Goal: Task Accomplishment & Management: Complete application form

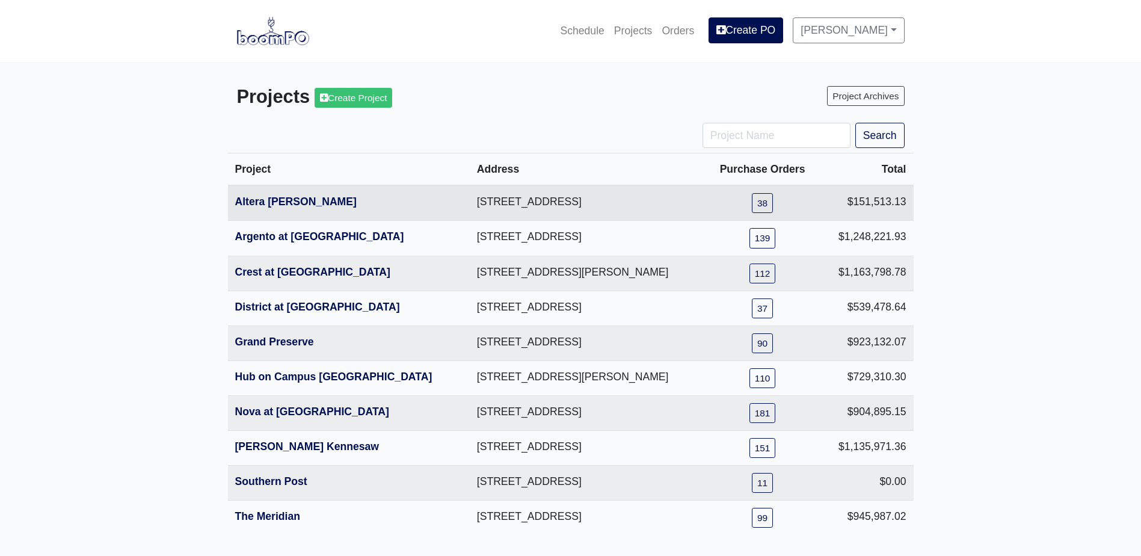
click at [278, 212] on th "Altera Ben Hill" at bounding box center [349, 202] width 242 height 35
click at [283, 201] on link "Altera Ben Hill" at bounding box center [296, 201] width 122 height 12
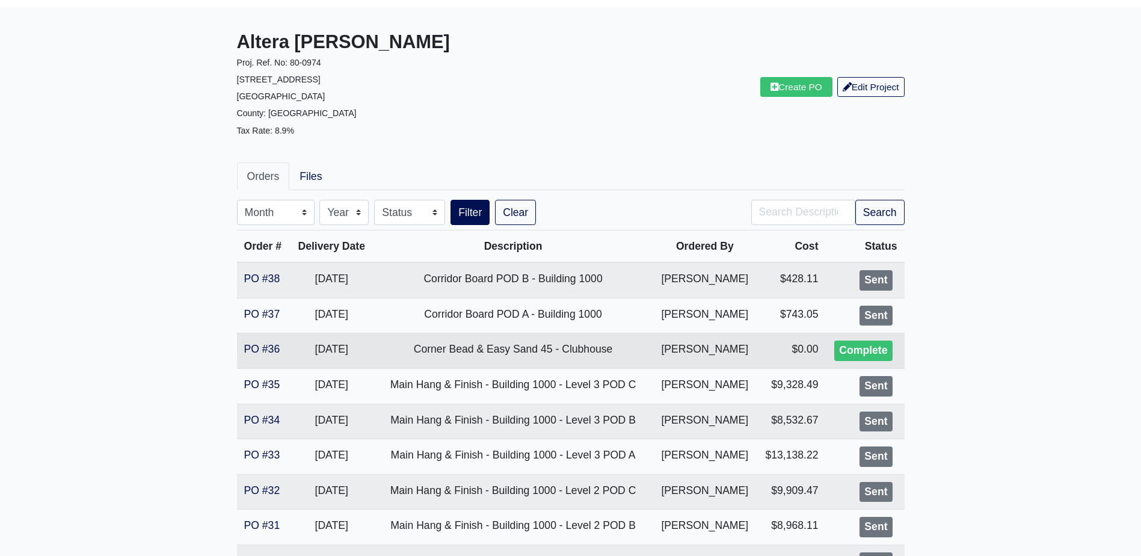
scroll to position [120, 0]
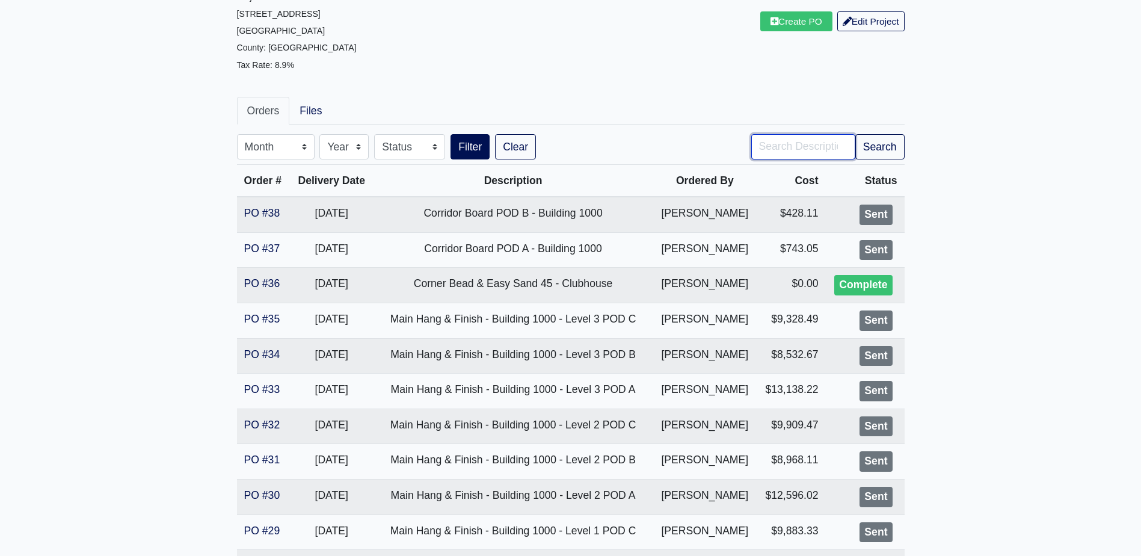
click at [779, 143] on input "Search" at bounding box center [803, 146] width 104 height 25
type input "pod a"
click at [451, 134] on button "Filter" at bounding box center [470, 146] width 39 height 25
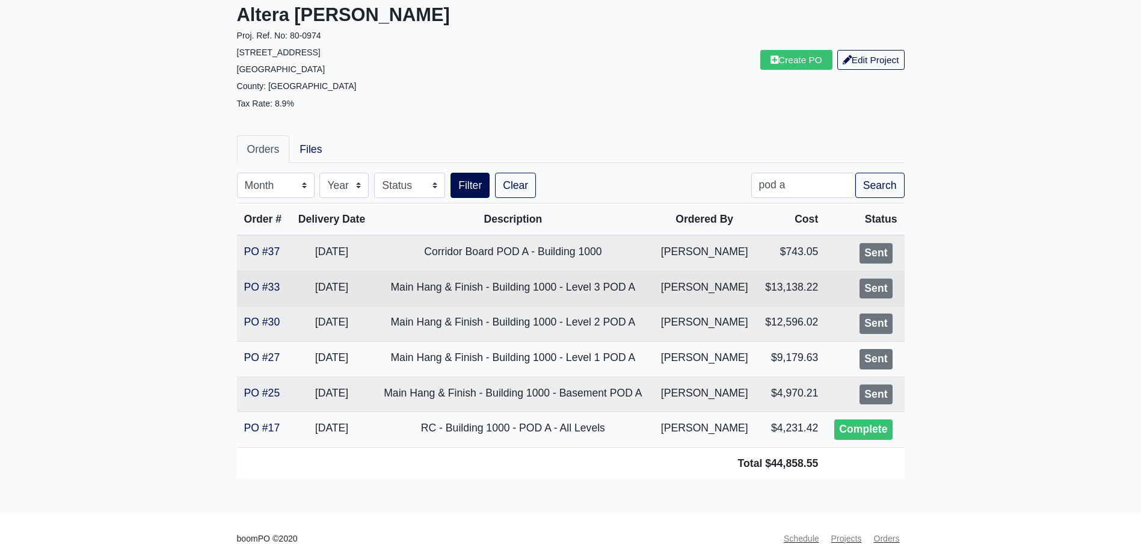
scroll to position [90, 0]
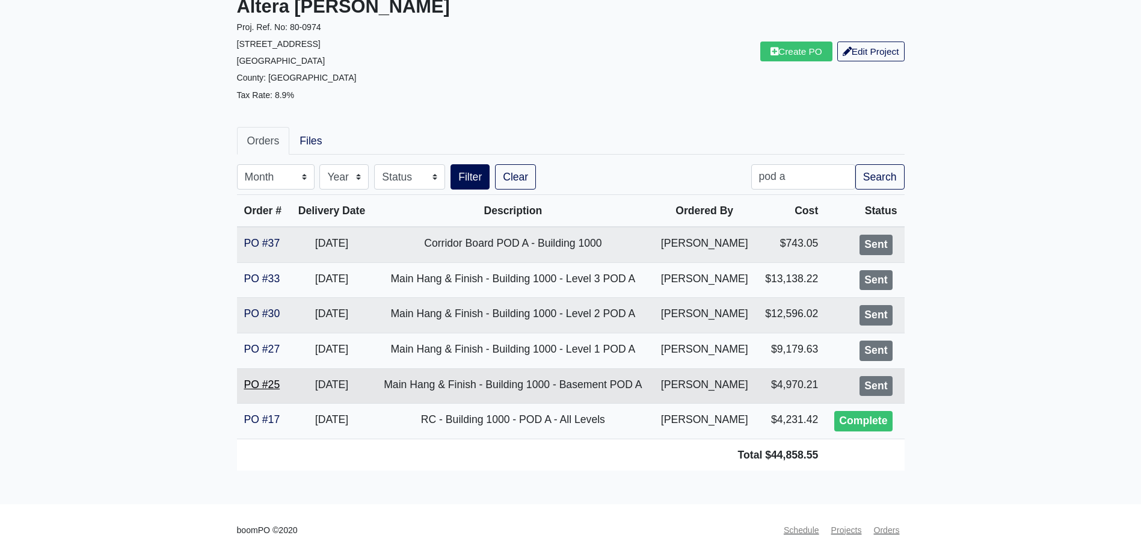
click at [249, 381] on link "PO #25" at bounding box center [262, 384] width 36 height 12
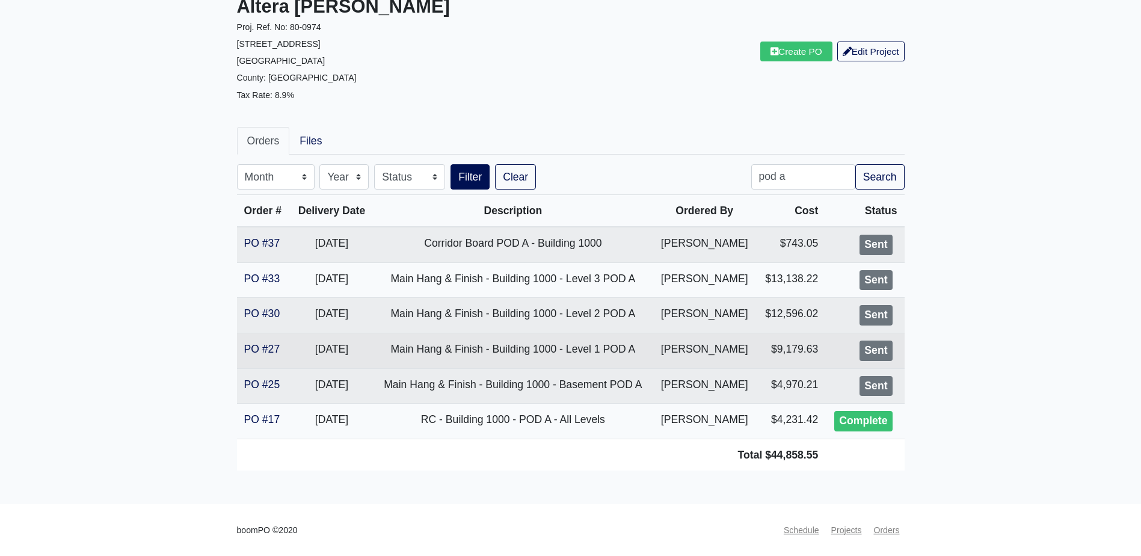
click at [264, 357] on td "PO #27" at bounding box center [264, 350] width 54 height 35
click at [270, 353] on link "PO #27" at bounding box center [262, 349] width 36 height 12
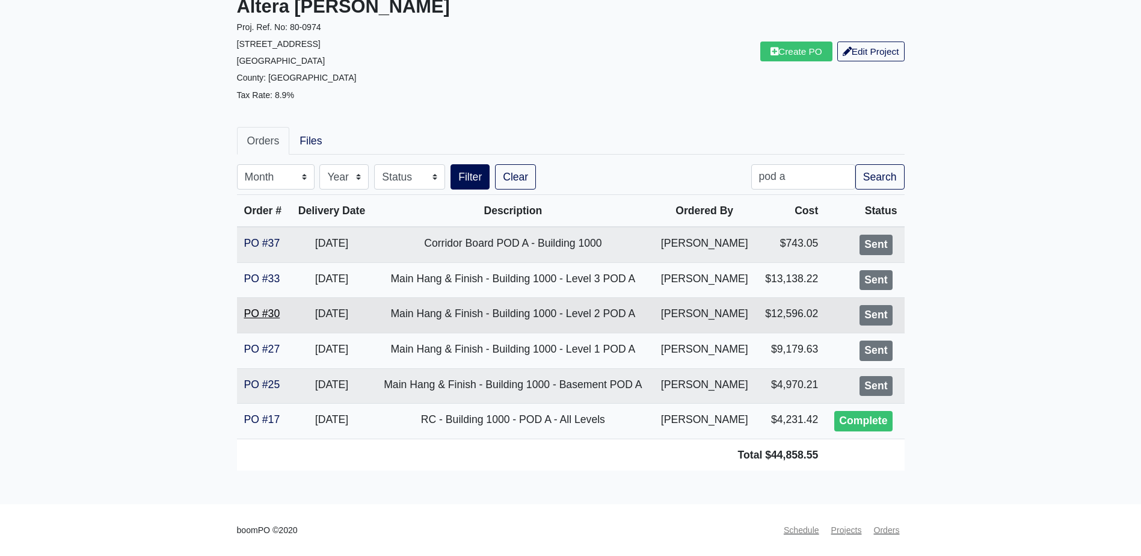
click at [269, 312] on link "PO #30" at bounding box center [262, 313] width 36 height 12
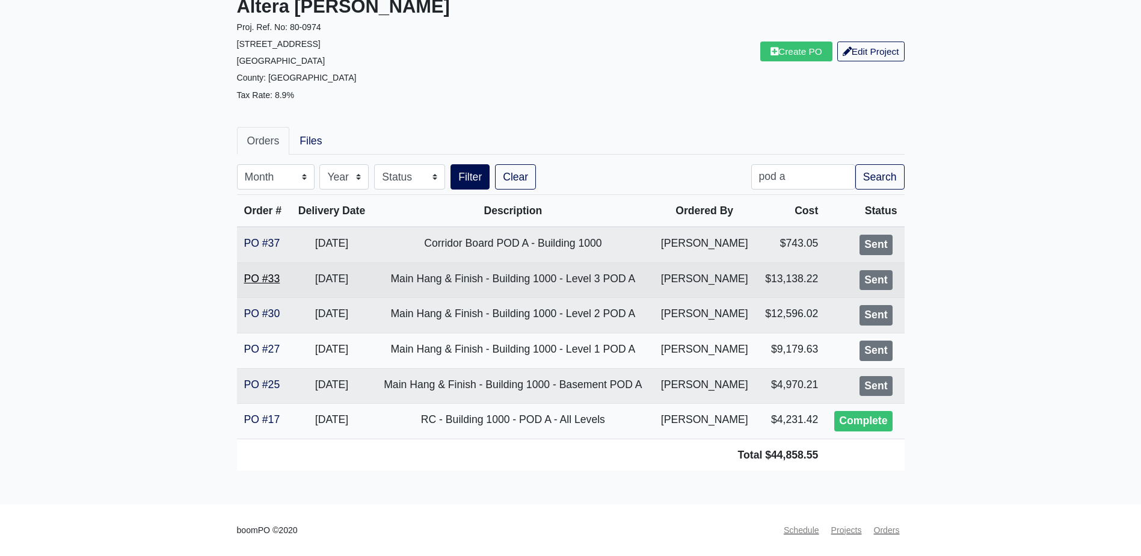
click at [257, 275] on link "PO #33" at bounding box center [262, 278] width 36 height 12
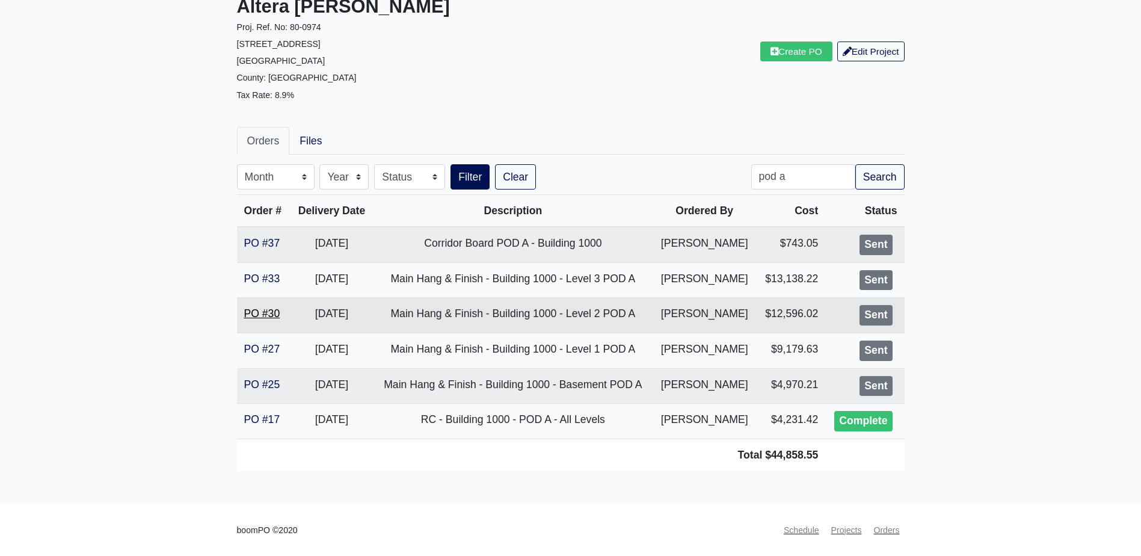
click at [244, 311] on link "PO #30" at bounding box center [262, 313] width 36 height 12
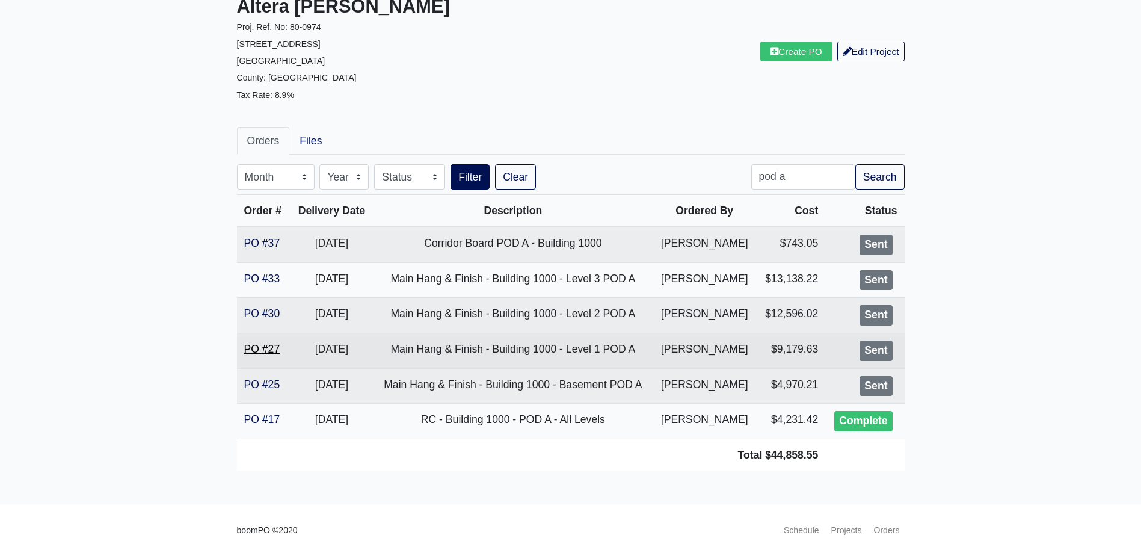
click at [268, 346] on link "PO #27" at bounding box center [262, 349] width 36 height 12
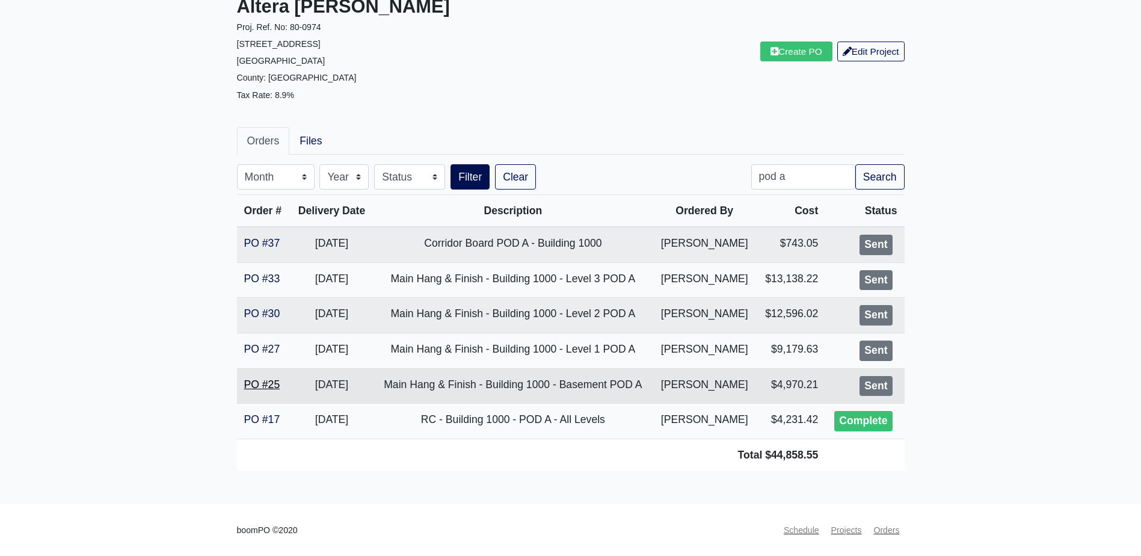
click at [257, 386] on link "PO #25" at bounding box center [262, 384] width 36 height 12
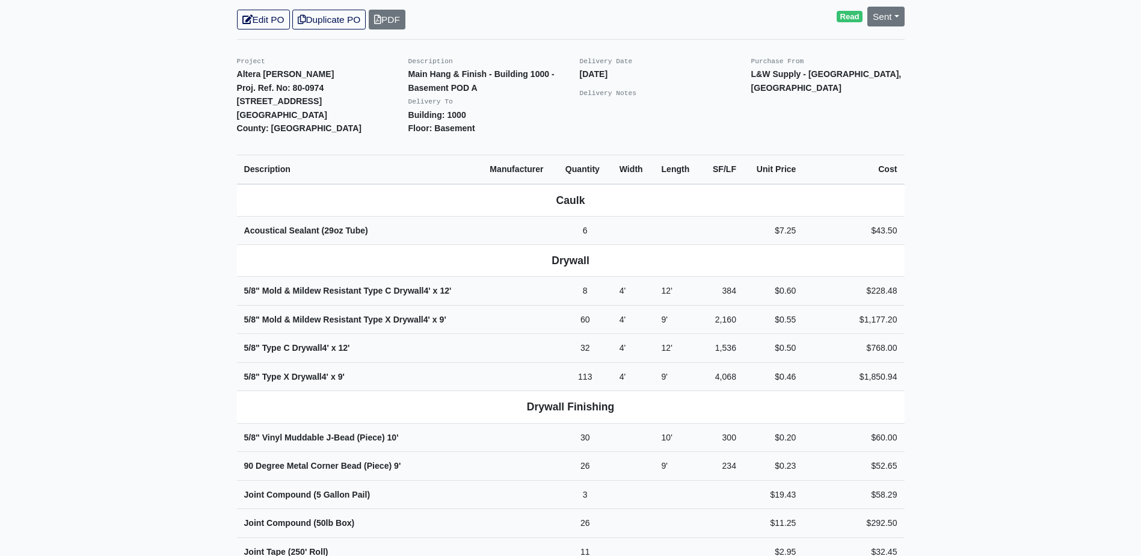
scroll to position [361, 0]
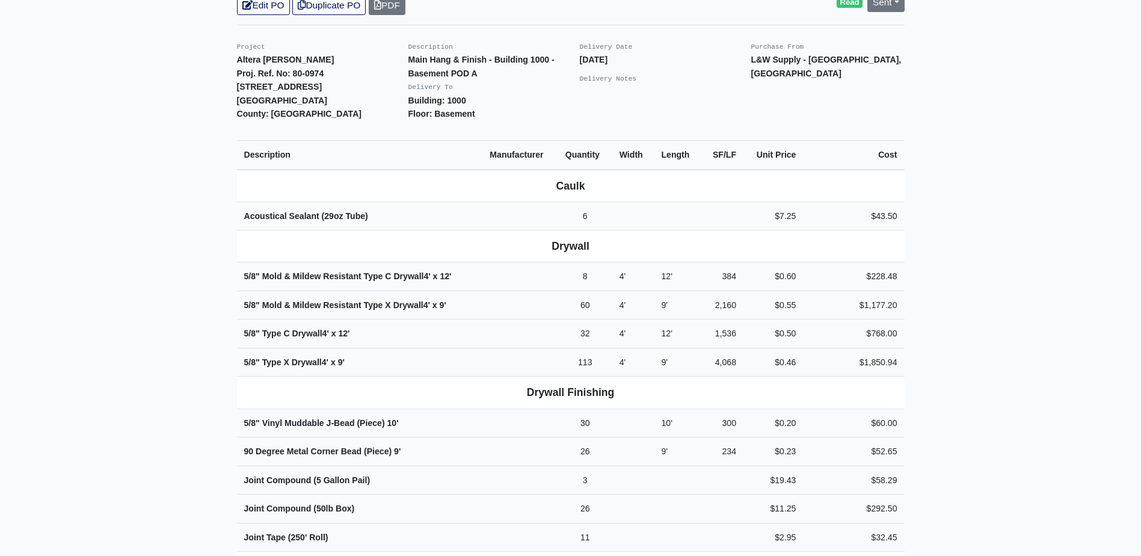
scroll to position [241, 0]
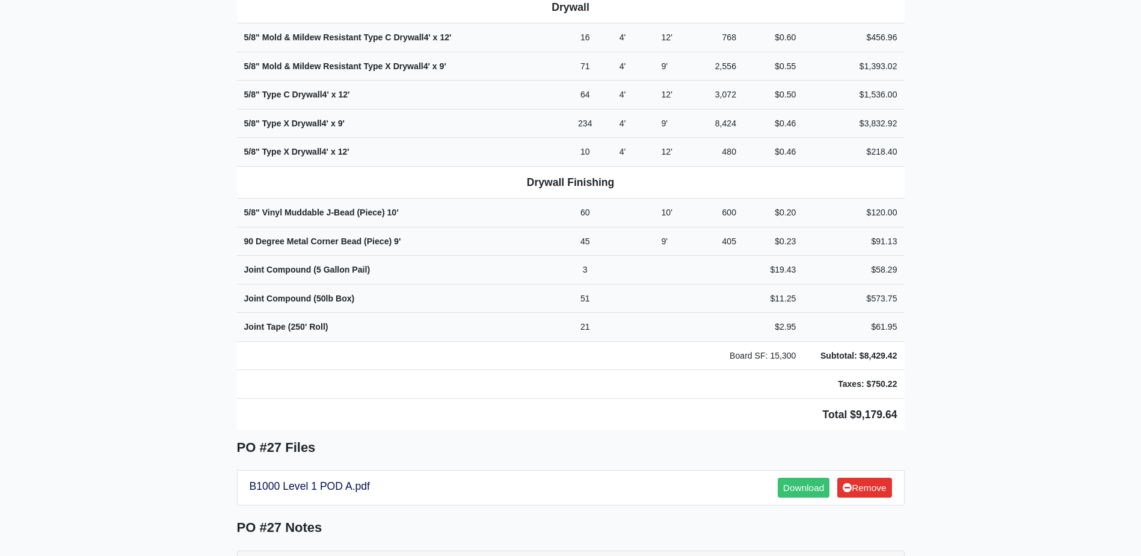
scroll to position [541, 0]
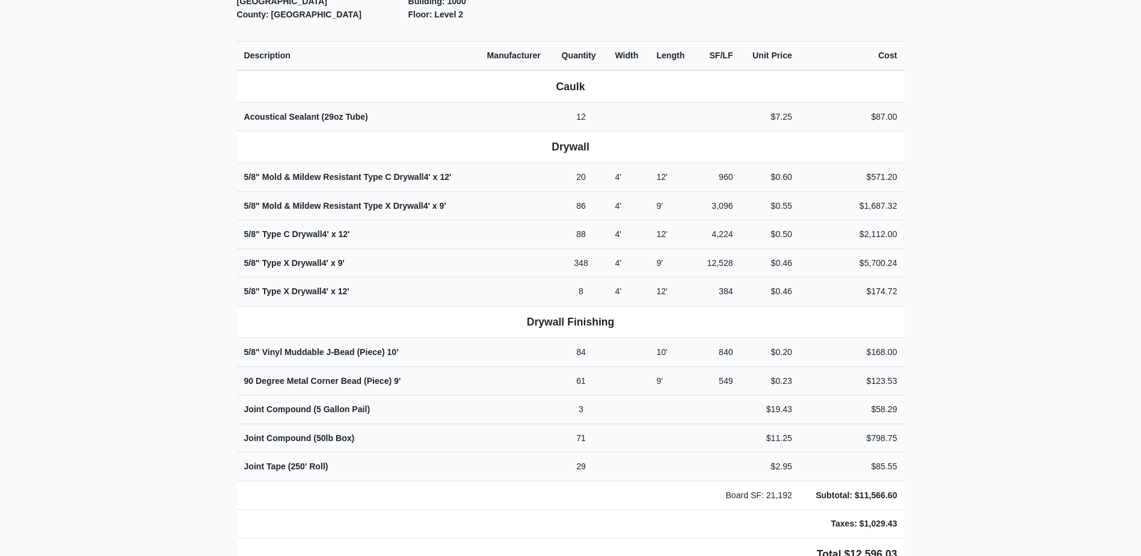
scroll to position [421, 0]
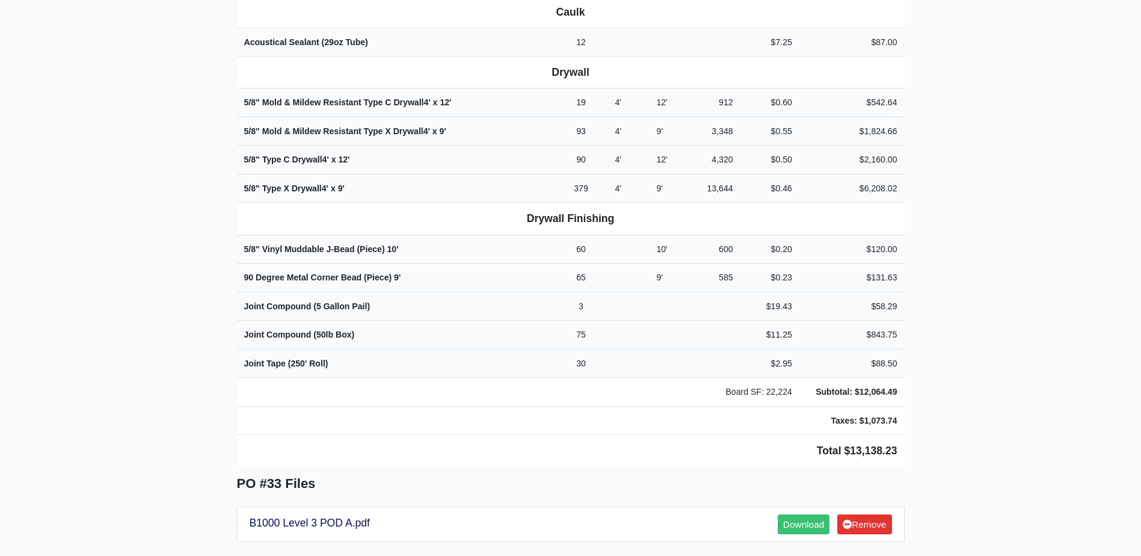
scroll to position [481, 0]
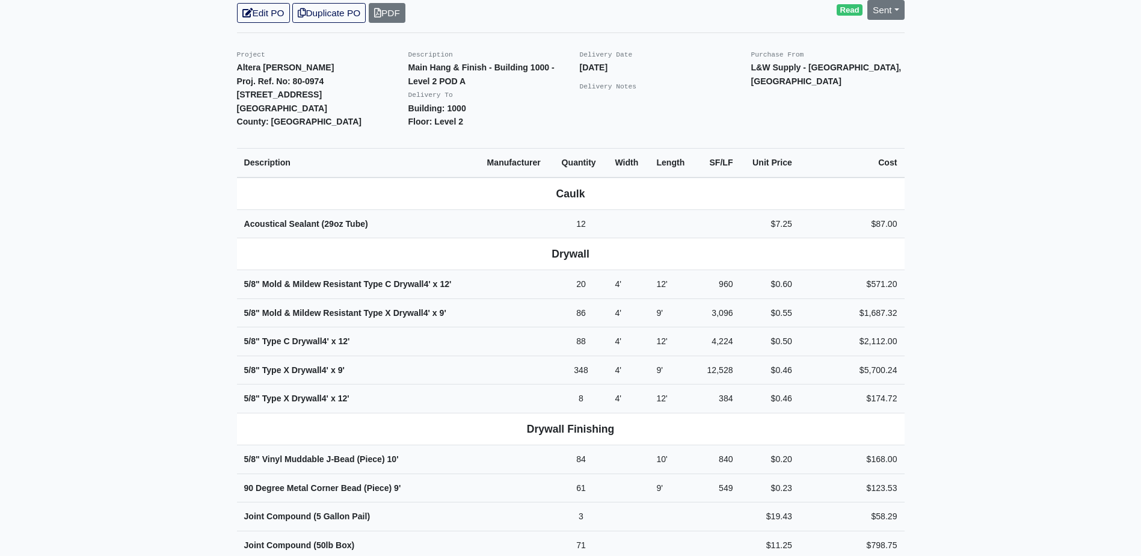
scroll to position [361, 0]
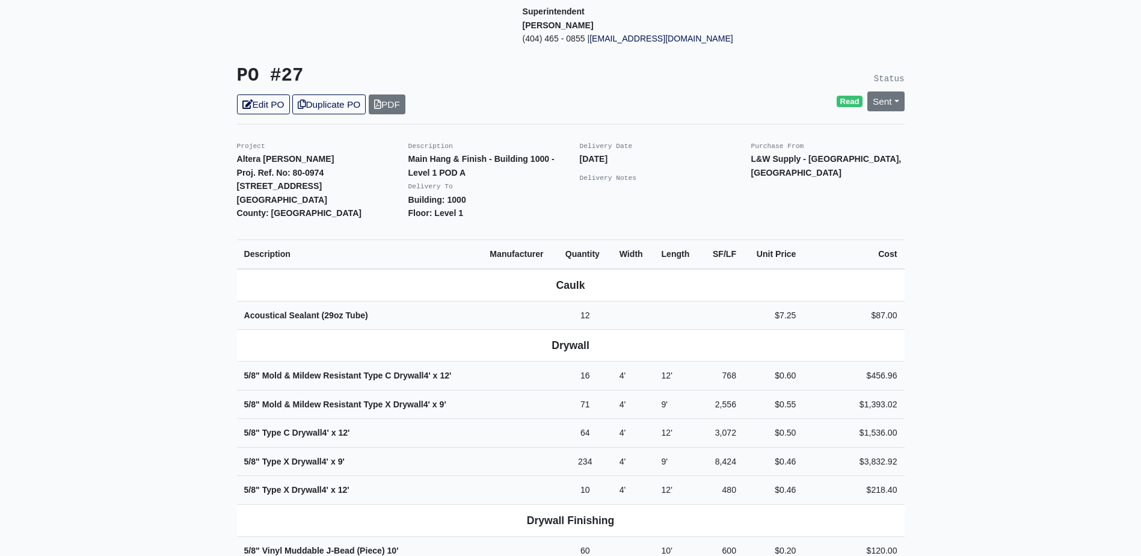
scroll to position [361, 0]
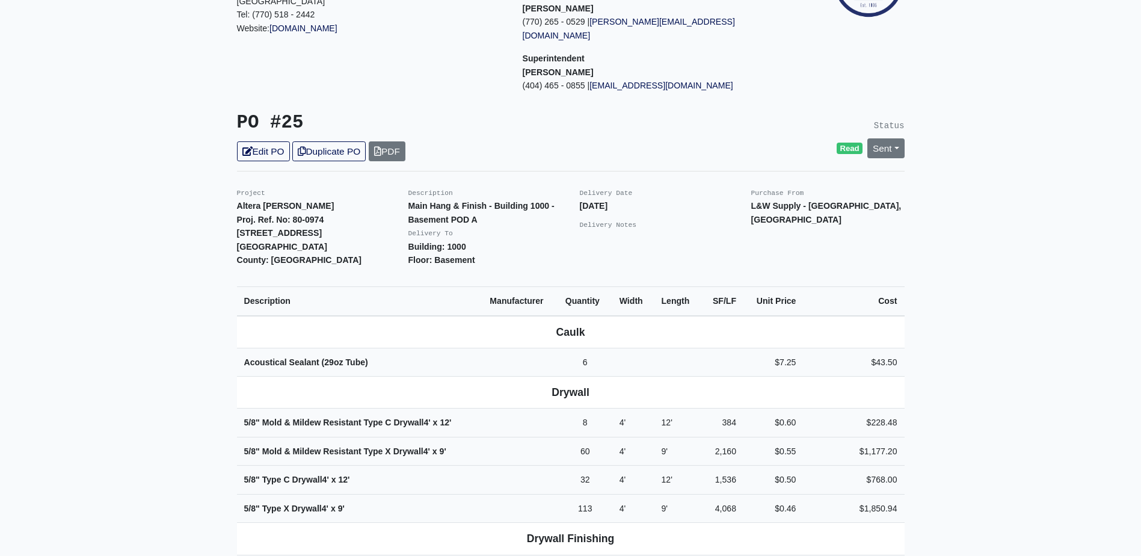
scroll to position [421, 0]
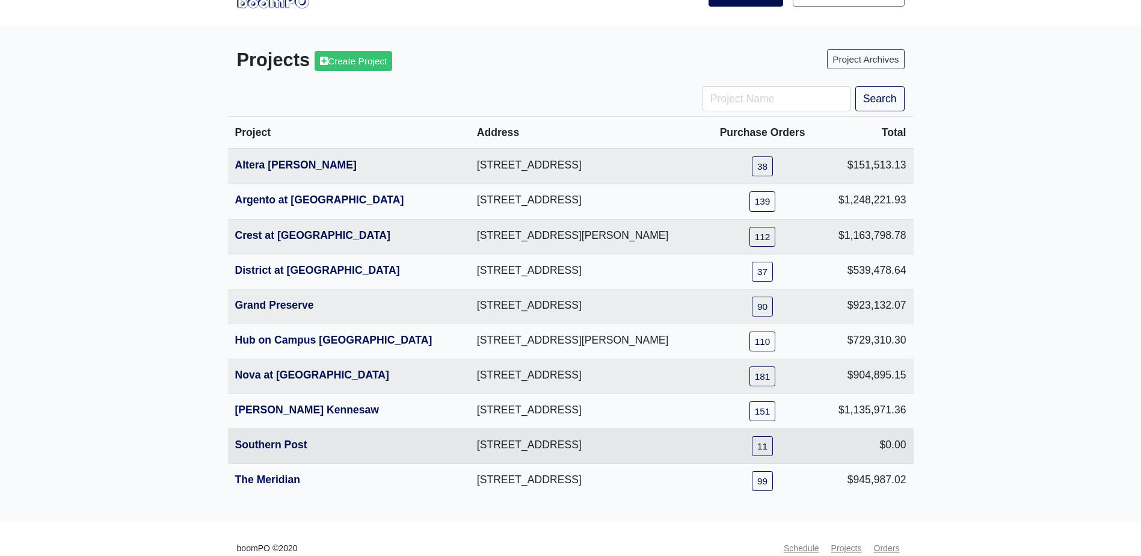
scroll to position [57, 0]
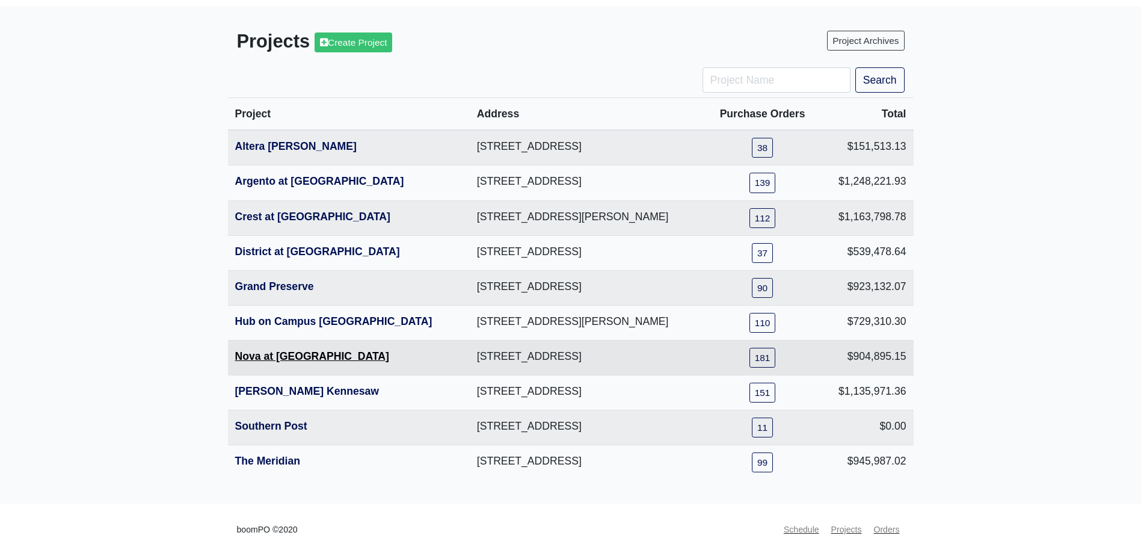
click at [267, 357] on link "Nova at [GEOGRAPHIC_DATA]" at bounding box center [312, 356] width 154 height 12
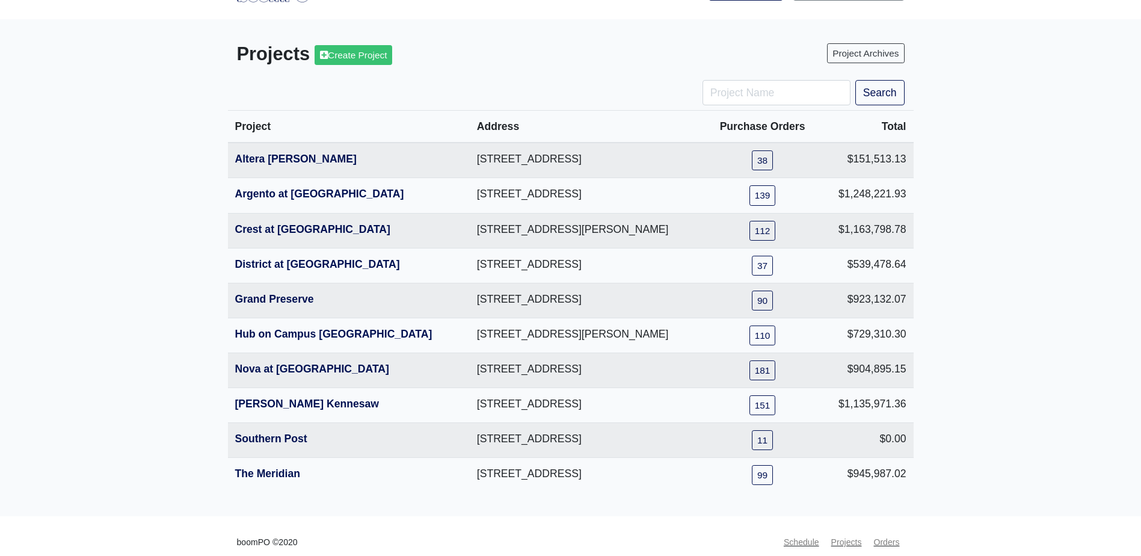
scroll to position [0, 0]
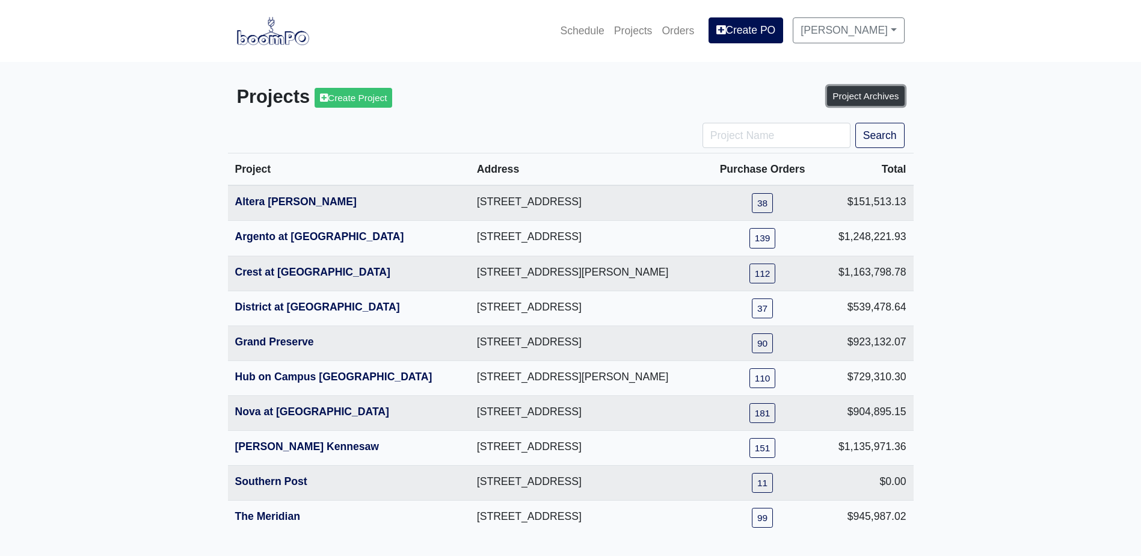
click at [841, 96] on link "Project Archives" at bounding box center [865, 96] width 77 height 20
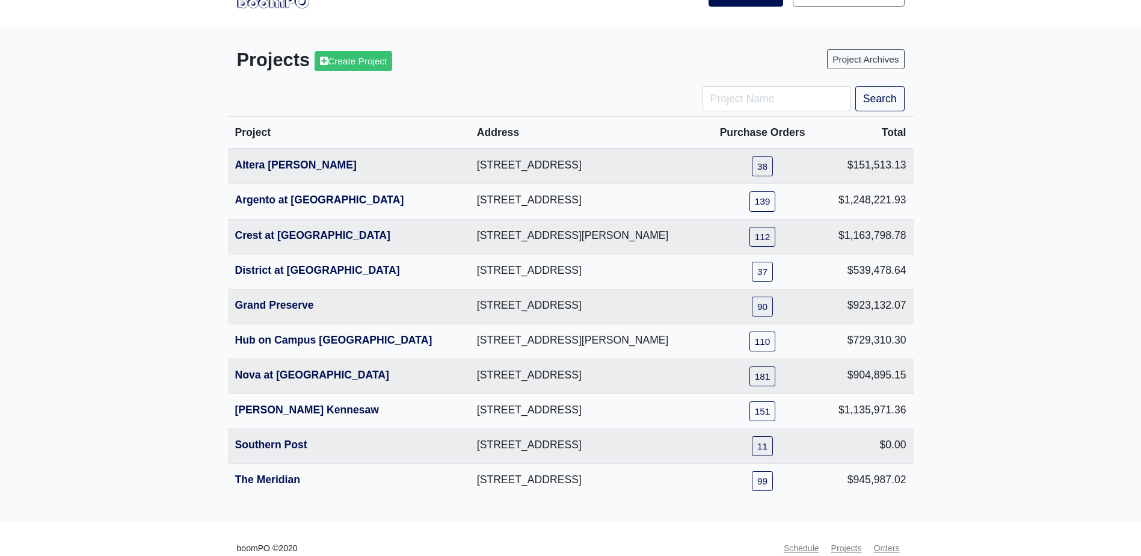
scroll to position [57, 0]
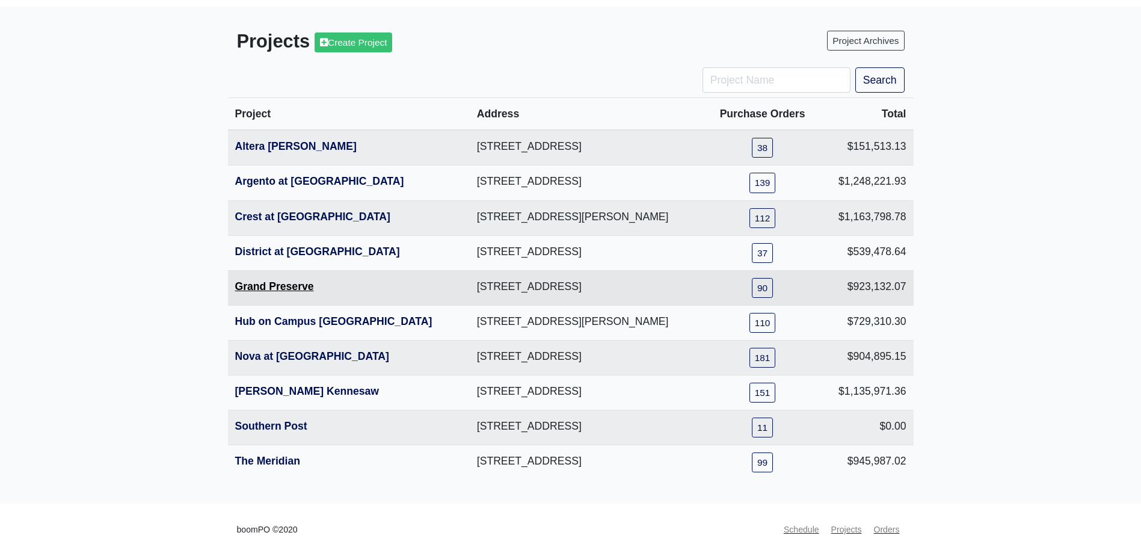
click at [298, 289] on link "Grand Preserve" at bounding box center [274, 286] width 79 height 12
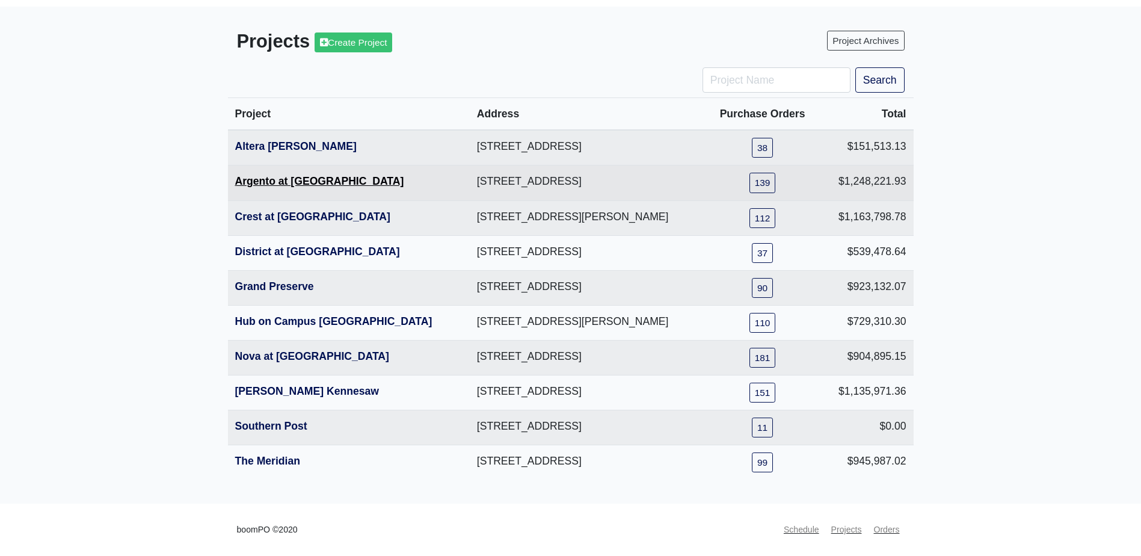
click at [300, 180] on link "Argento at Sugarloaf Parkway" at bounding box center [319, 181] width 169 height 12
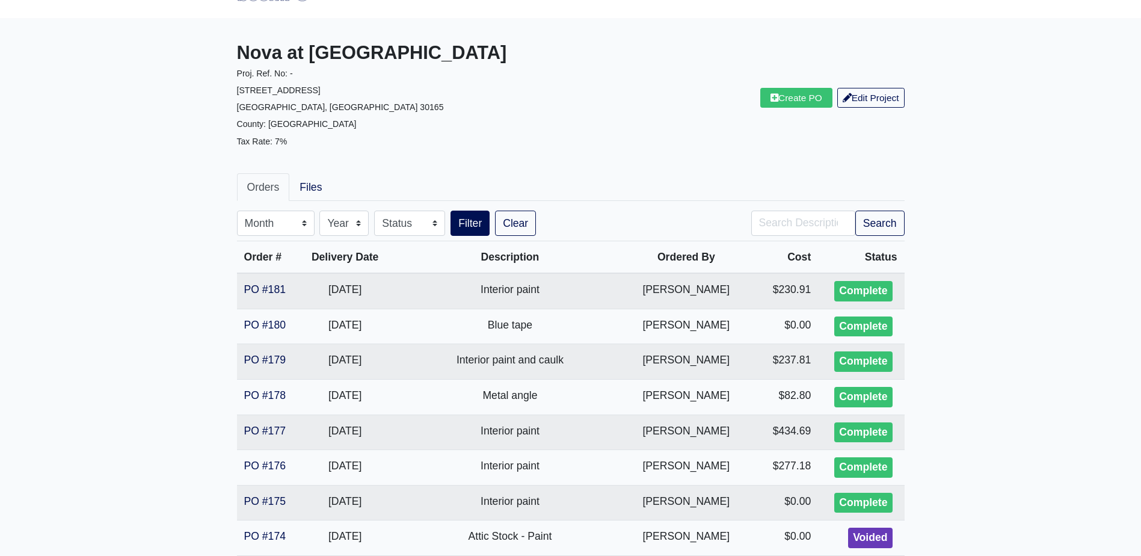
scroll to position [120, 0]
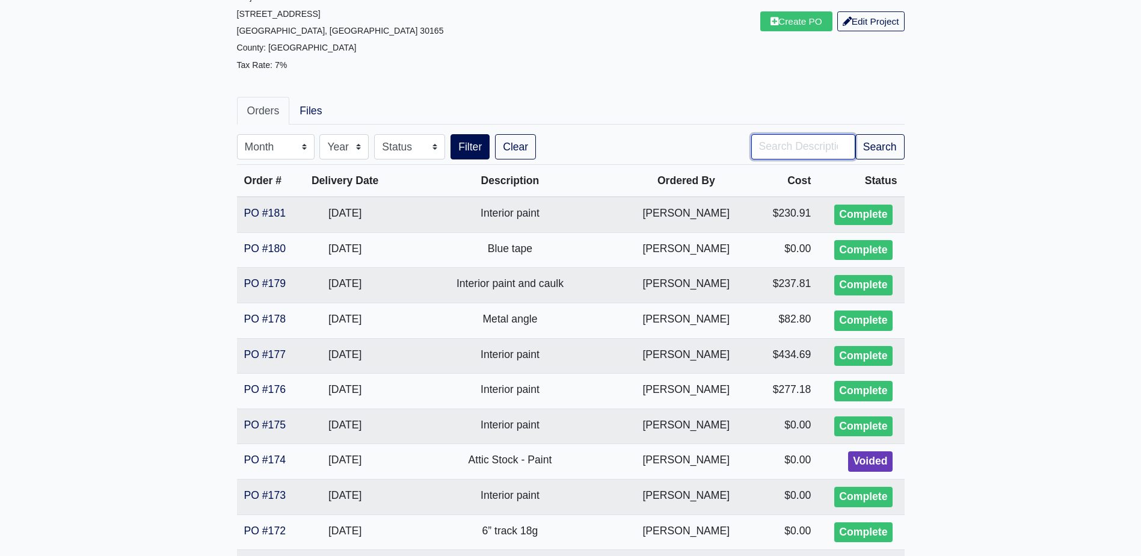
drag, startPoint x: 764, startPoint y: 150, endPoint x: 772, endPoint y: 150, distance: 7.8
click at [764, 150] on input "Search" at bounding box center [803, 146] width 104 height 25
click at [451, 134] on button "Filter" at bounding box center [470, 146] width 39 height 25
click at [817, 154] on input "hand" at bounding box center [803, 146] width 104 height 25
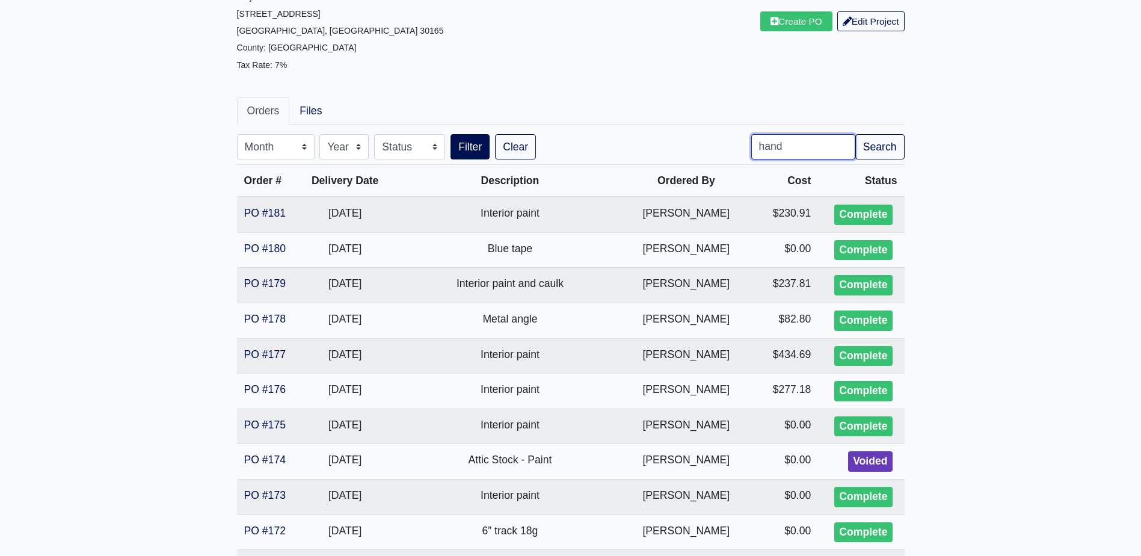
click at [817, 154] on input "hand" at bounding box center [803, 146] width 104 height 25
type input "rail"
click at [451, 134] on button "Filter" at bounding box center [470, 146] width 39 height 25
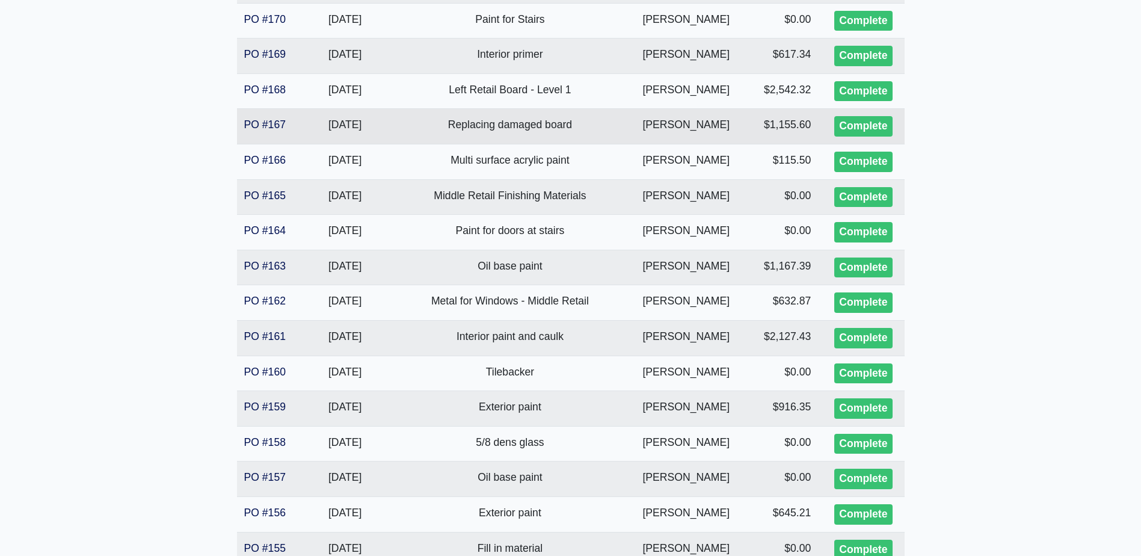
scroll to position [722, 0]
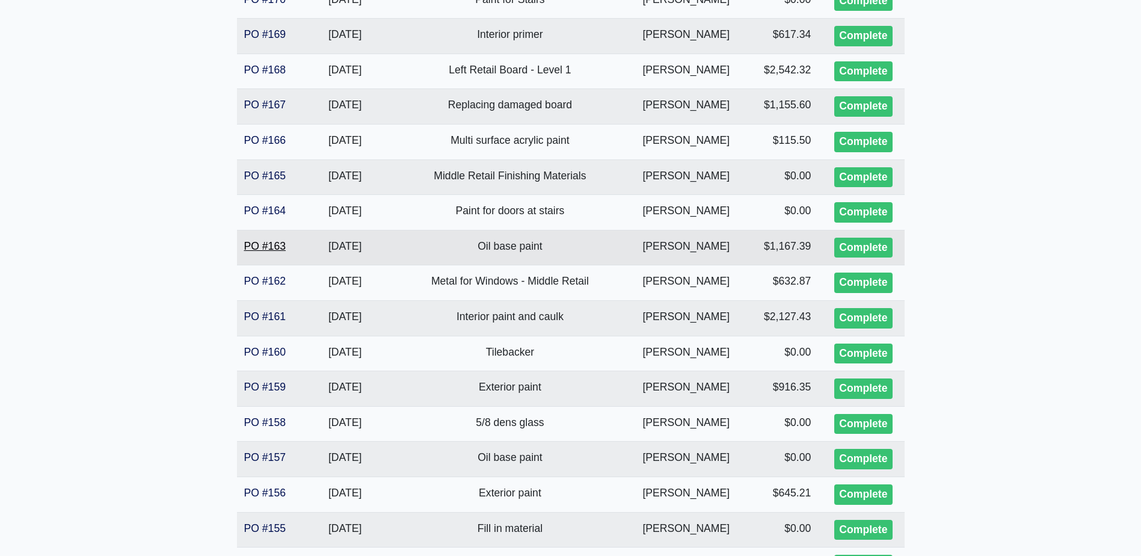
click at [261, 241] on link "PO #163" at bounding box center [265, 246] width 42 height 12
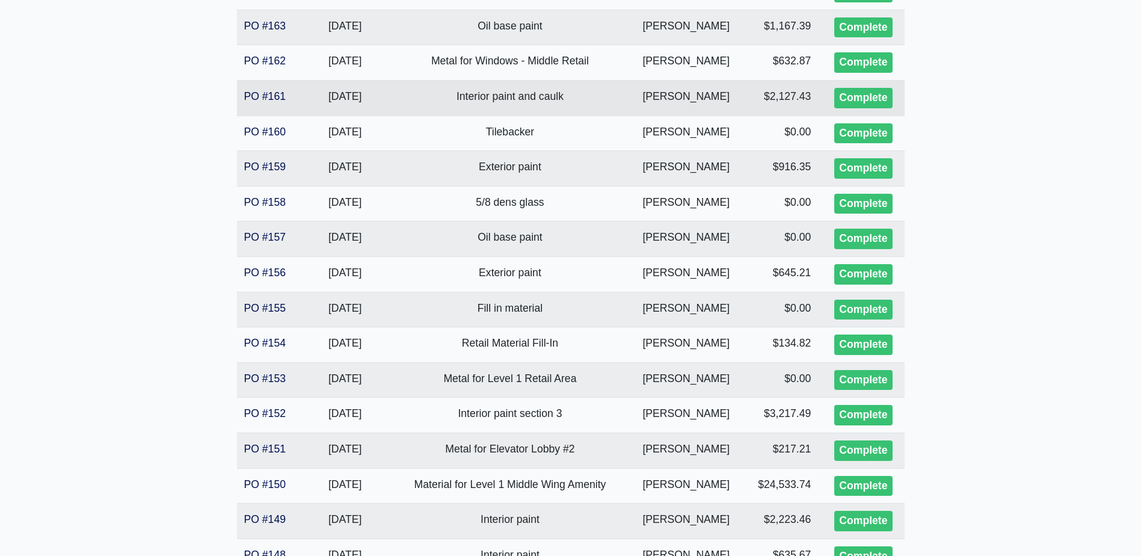
scroll to position [962, 0]
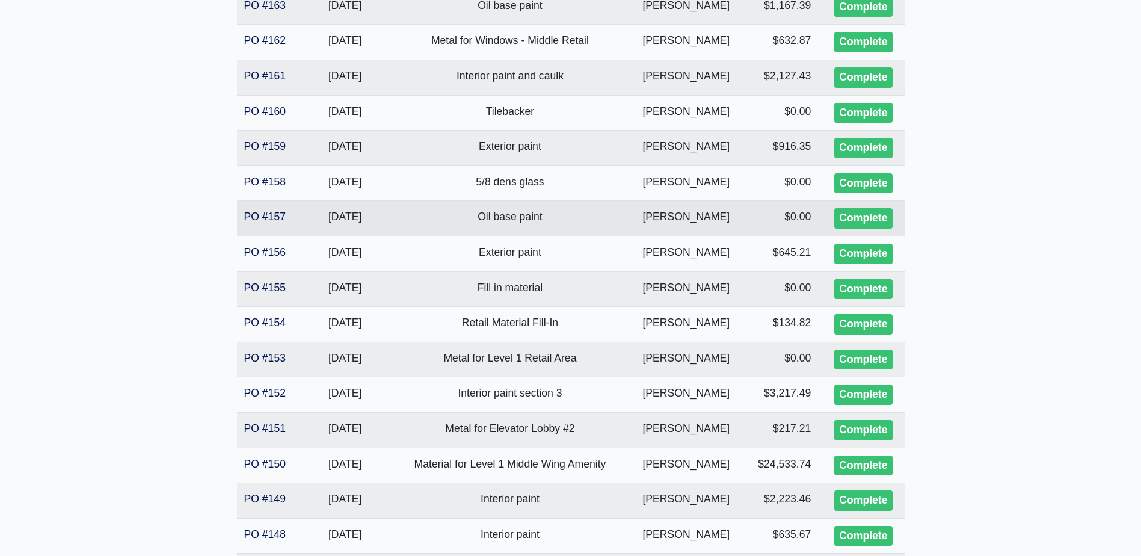
click at [275, 209] on td "PO #157" at bounding box center [268, 218] width 63 height 35
click at [270, 217] on link "PO #157" at bounding box center [265, 217] width 42 height 12
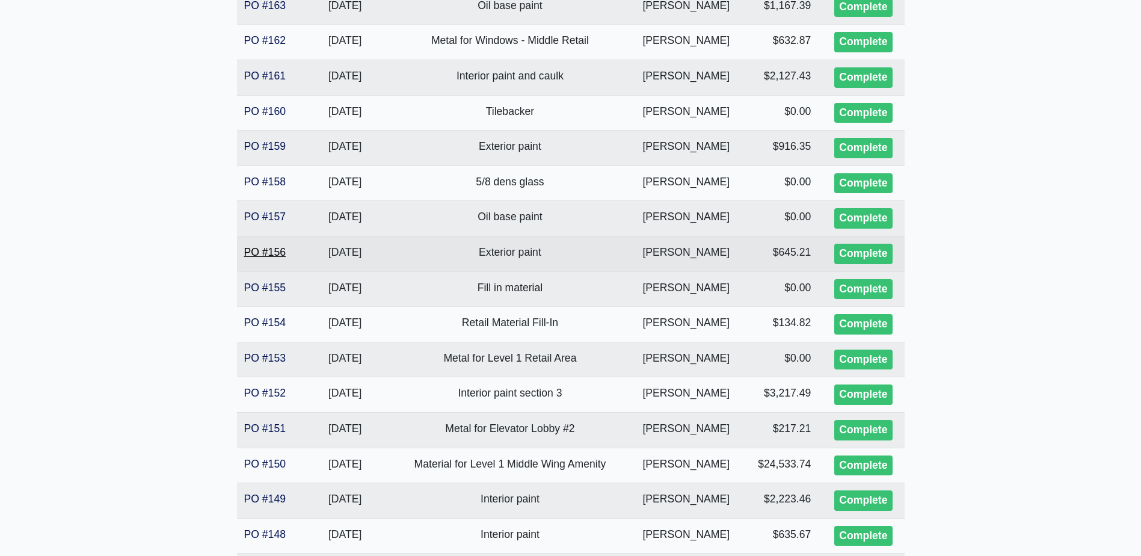
click at [285, 247] on link "PO #156" at bounding box center [265, 252] width 42 height 12
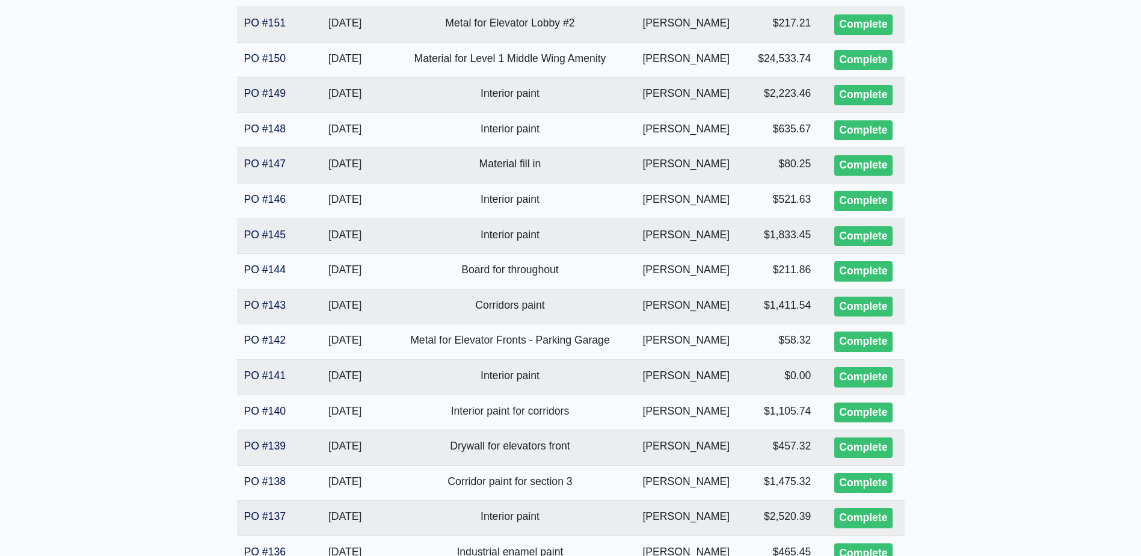
scroll to position [1383, 0]
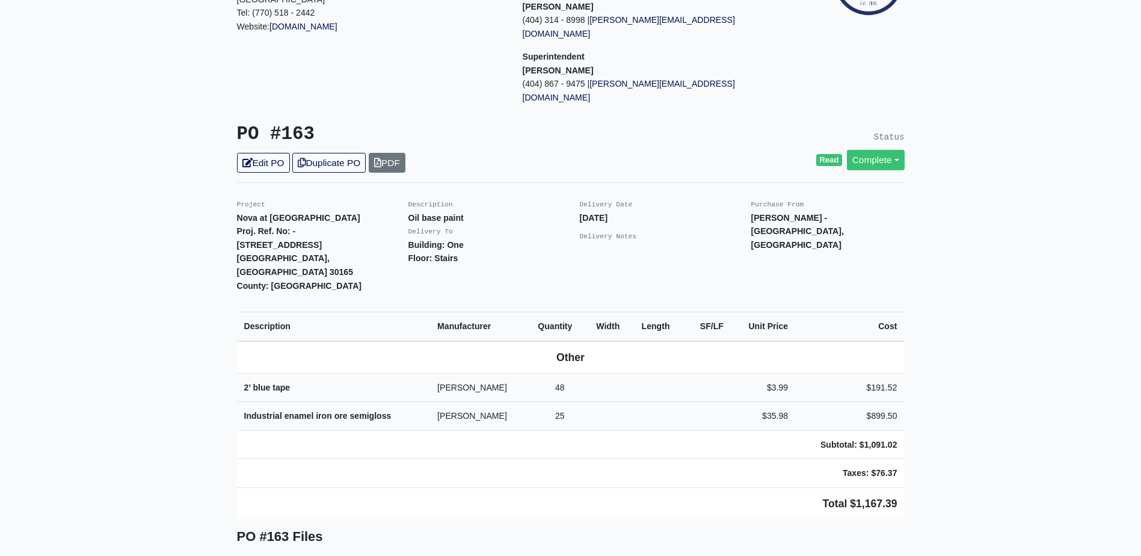
scroll to position [180, 0]
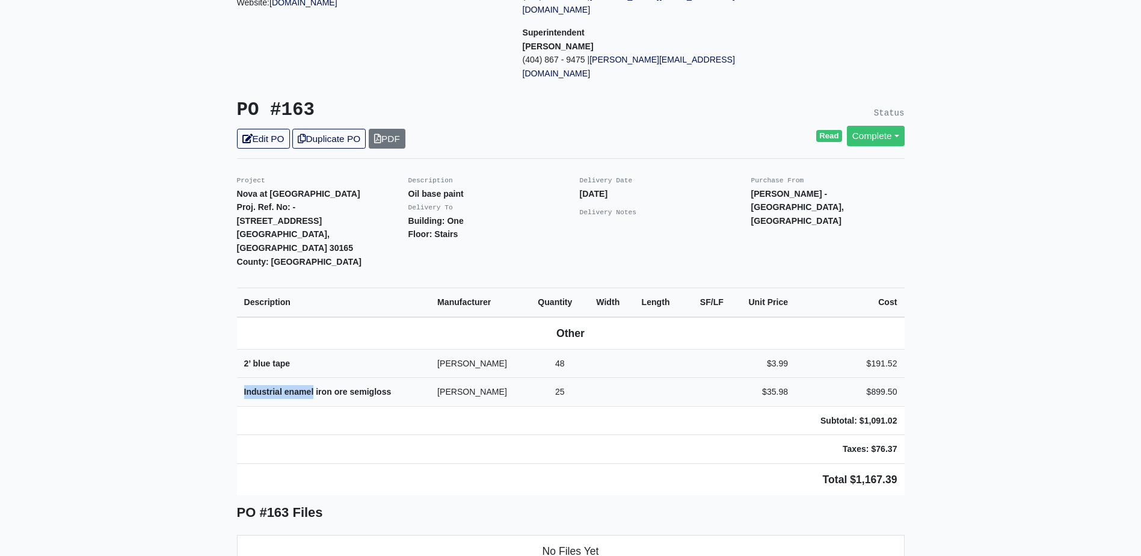
drag, startPoint x: 244, startPoint y: 355, endPoint x: 315, endPoint y: 349, distance: 71.2
click at [315, 387] on strong "Industrial enamel iron ore semigloss" at bounding box center [317, 392] width 147 height 10
copy strong "Industrial enamel"
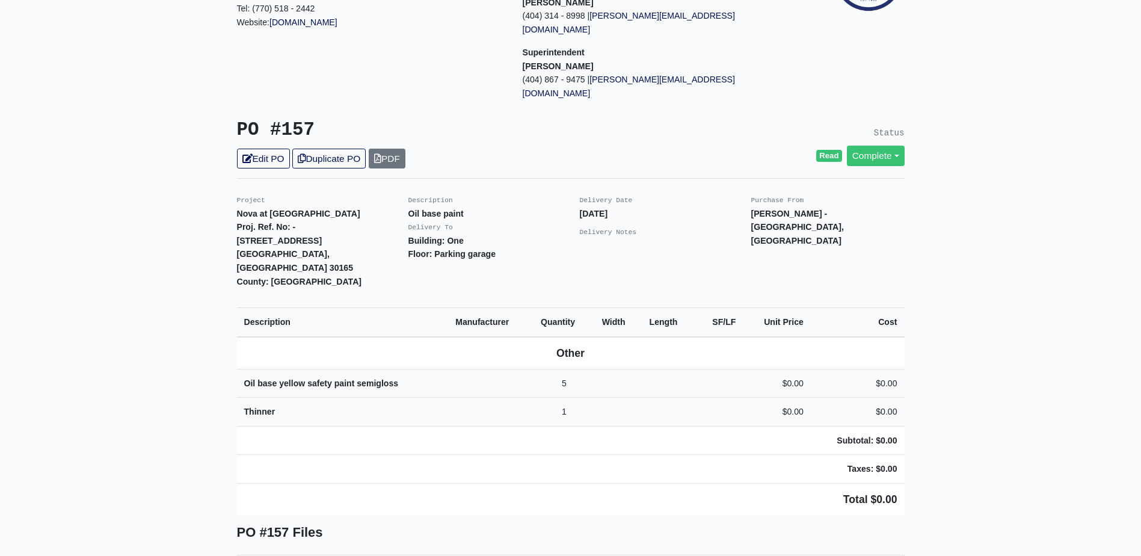
scroll to position [180, 0]
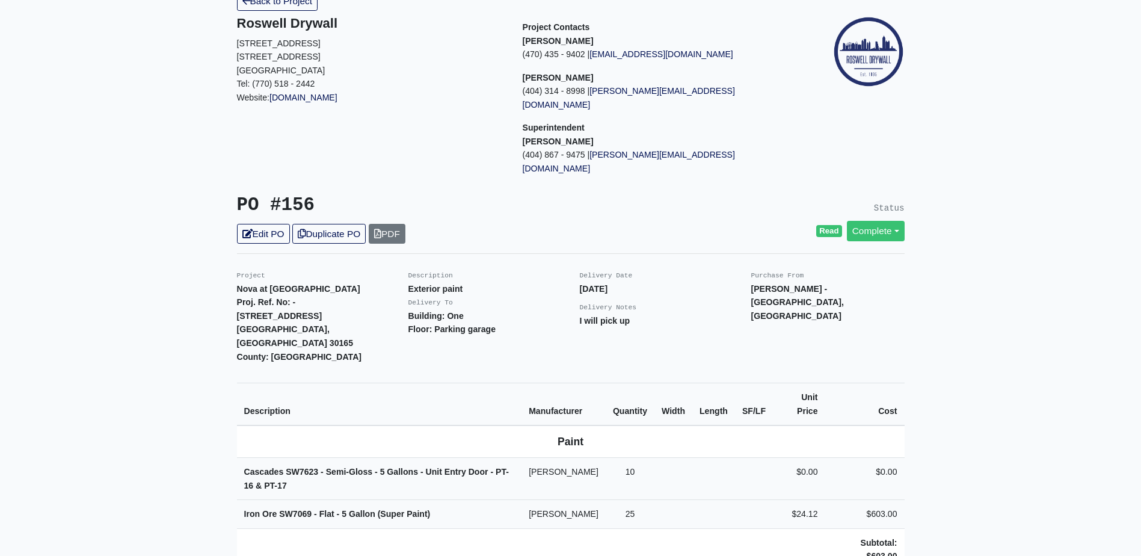
scroll to position [120, 0]
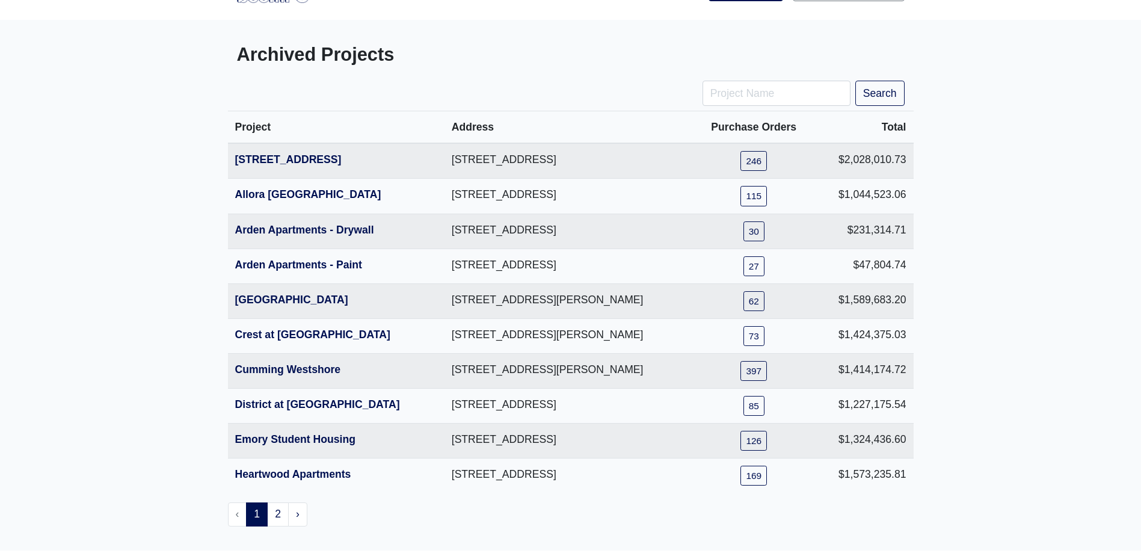
scroll to position [60, 0]
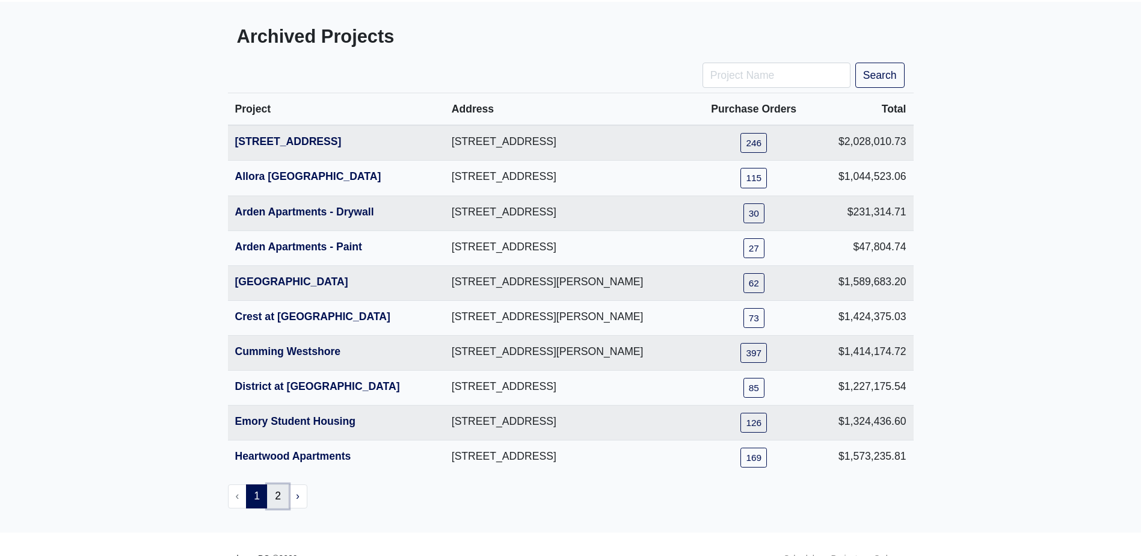
click at [277, 491] on link "2" at bounding box center [278, 496] width 22 height 24
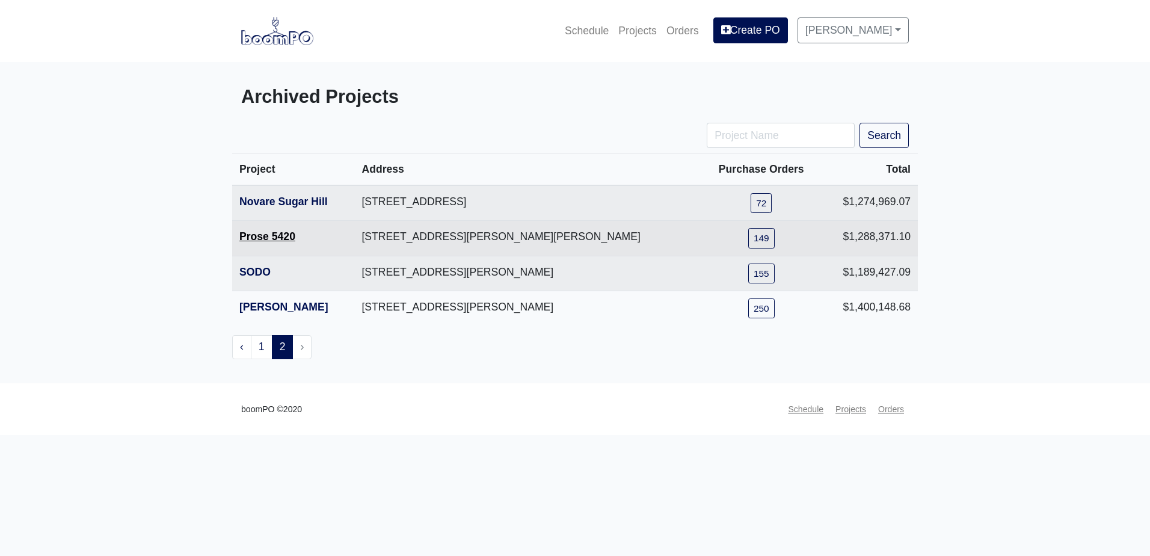
click at [288, 240] on link "Prose 5420" at bounding box center [267, 236] width 56 height 12
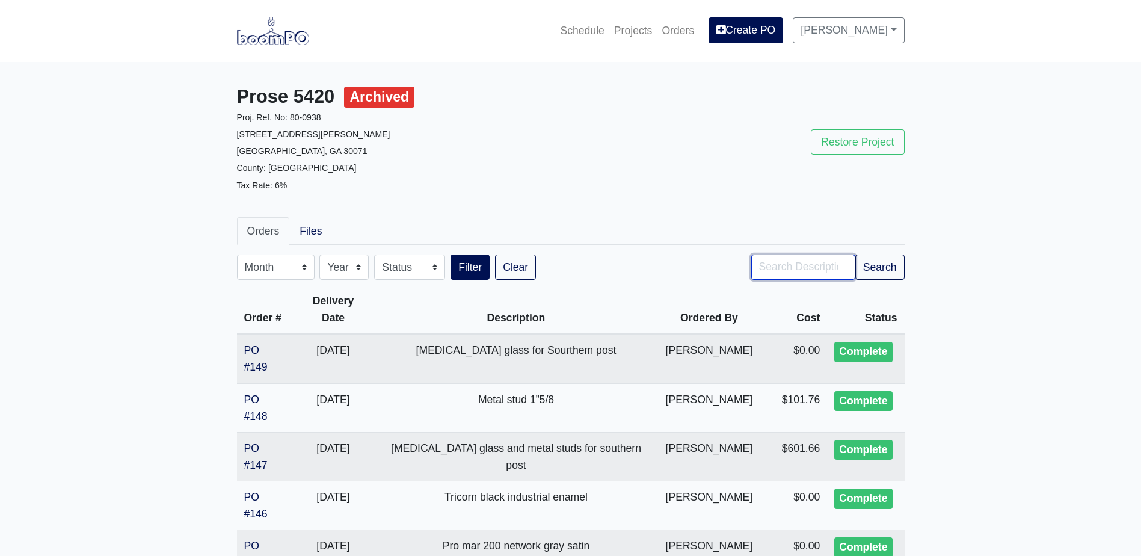
click at [814, 256] on input "Search" at bounding box center [803, 266] width 104 height 25
type input "rail"
click at [451, 254] on button "Filter" at bounding box center [470, 266] width 39 height 25
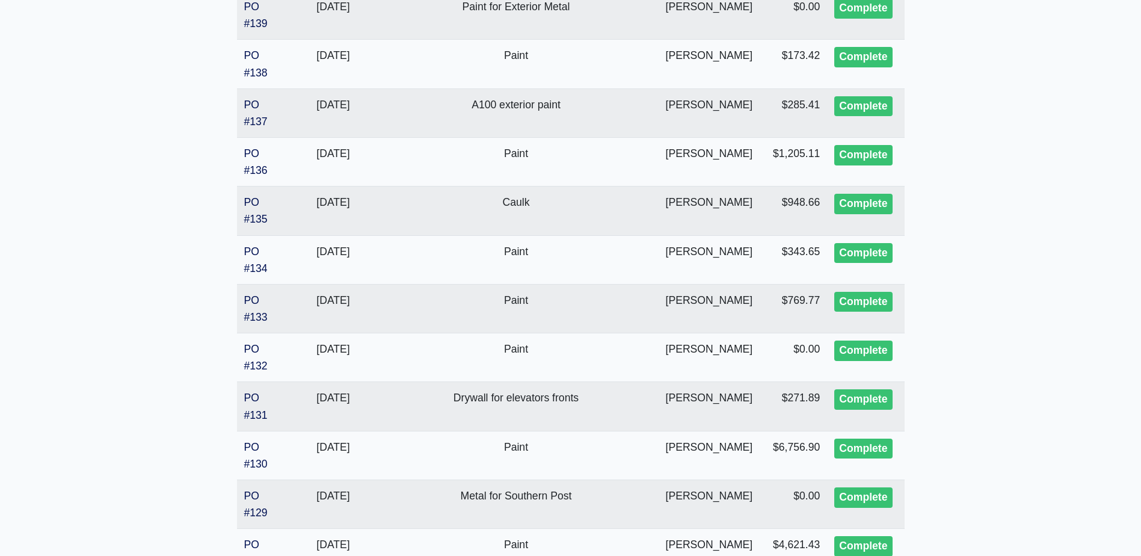
scroll to position [842, 0]
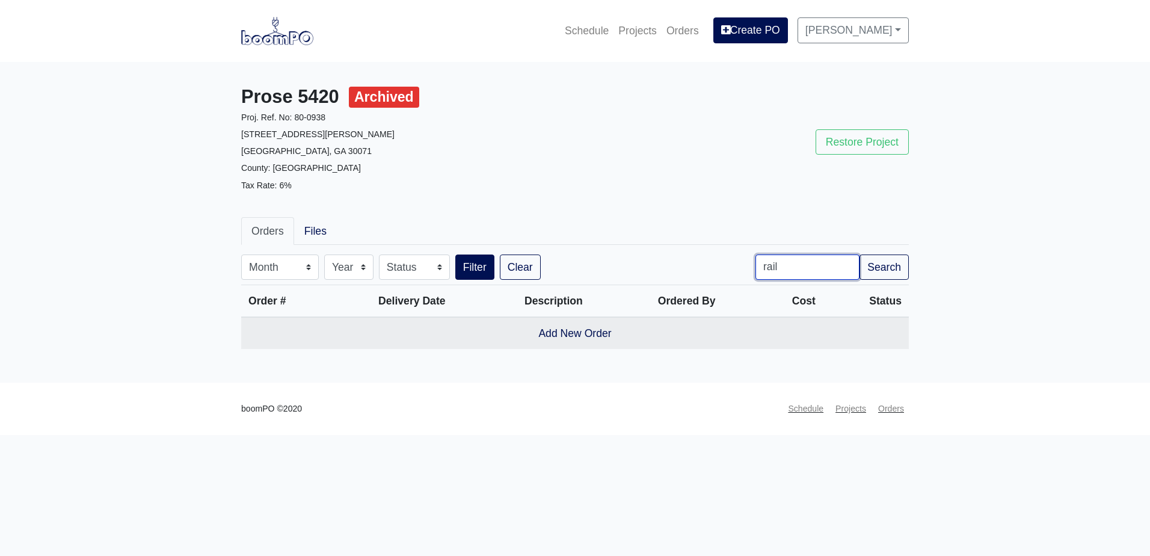
drag, startPoint x: 0, startPoint y: 0, endPoint x: 817, endPoint y: 257, distance: 856.3
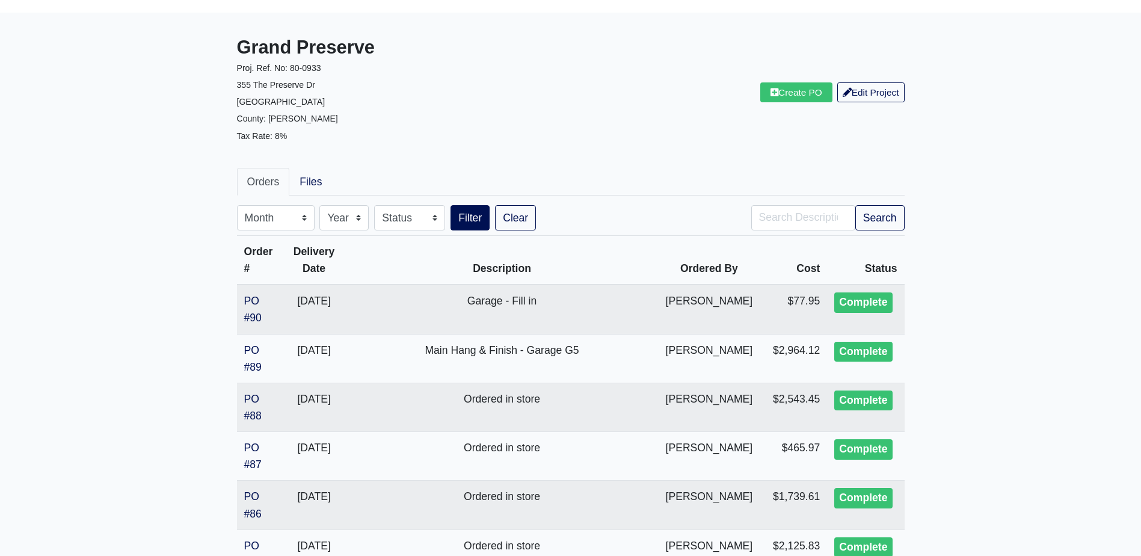
scroll to position [60, 0]
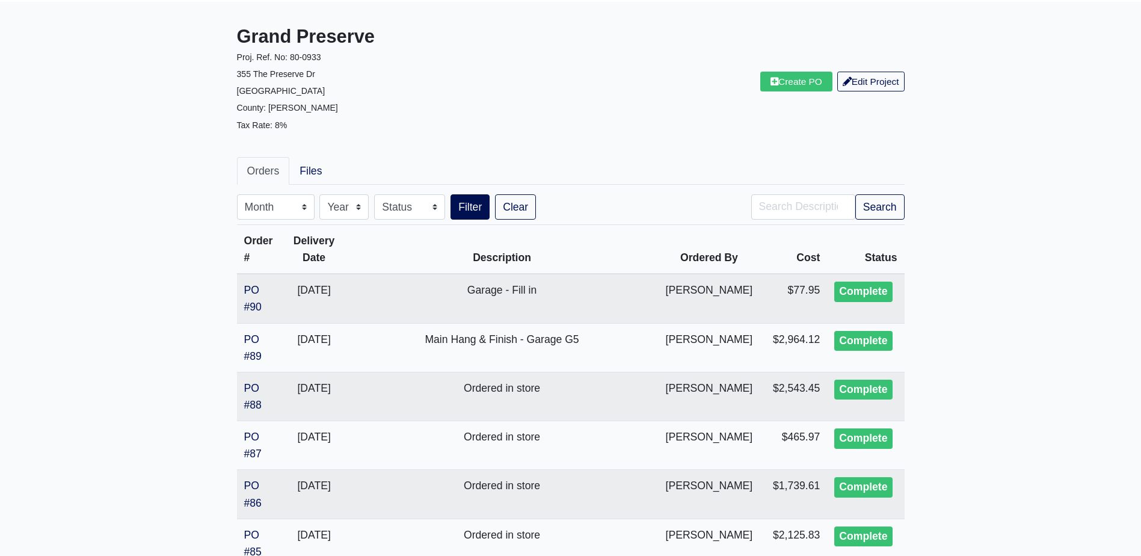
click at [802, 217] on input "Search" at bounding box center [803, 206] width 104 height 25
type input "rail"
click at [451, 194] on button "Filter" at bounding box center [470, 206] width 39 height 25
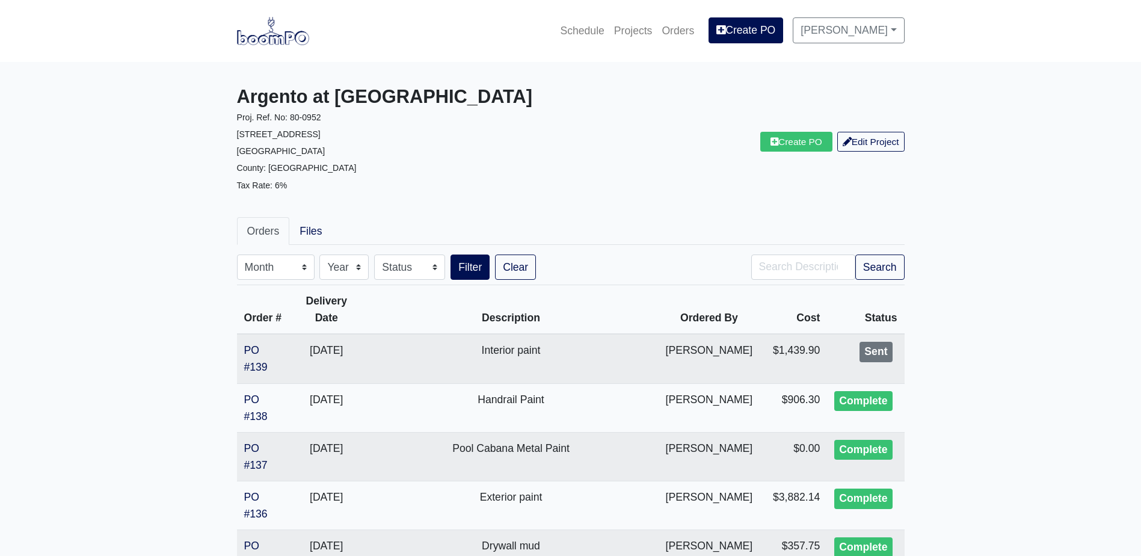
click at [291, 48] on link at bounding box center [273, 30] width 72 height 33
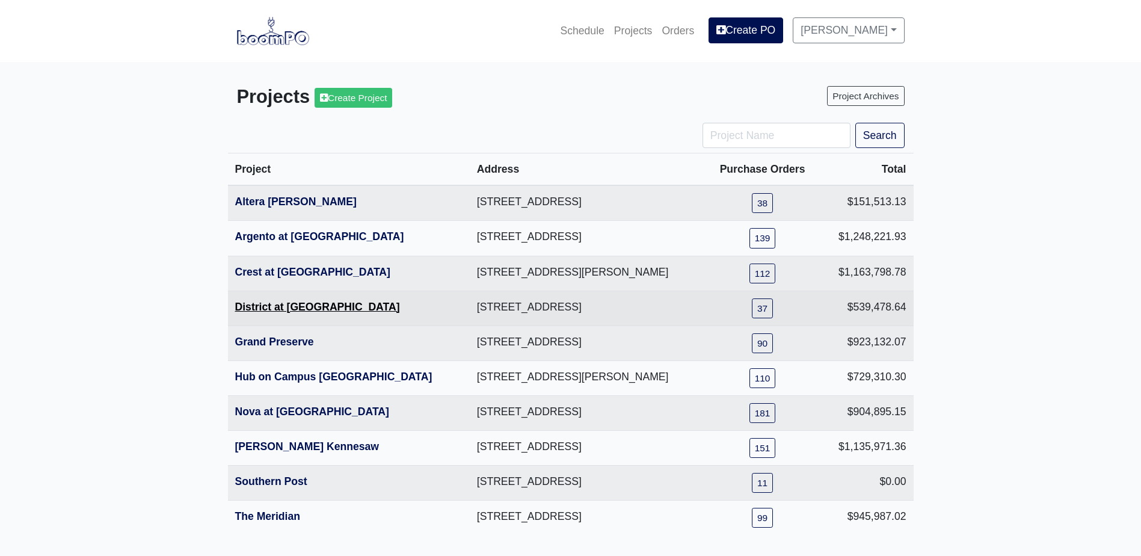
click at [306, 312] on link "District at Etowah" at bounding box center [317, 307] width 165 height 12
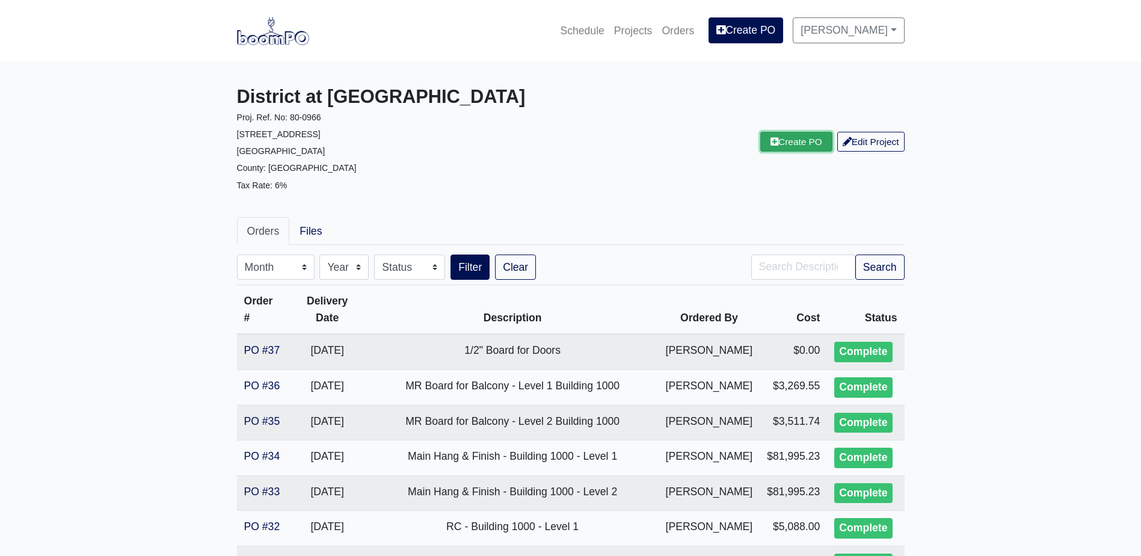
click at [784, 152] on link "Create PO" at bounding box center [796, 142] width 72 height 20
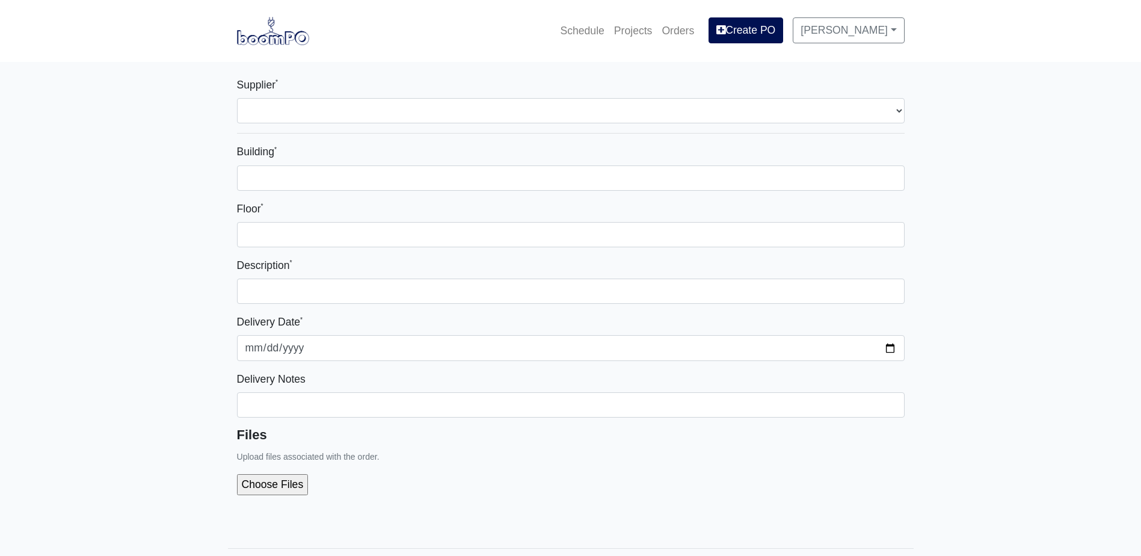
select select
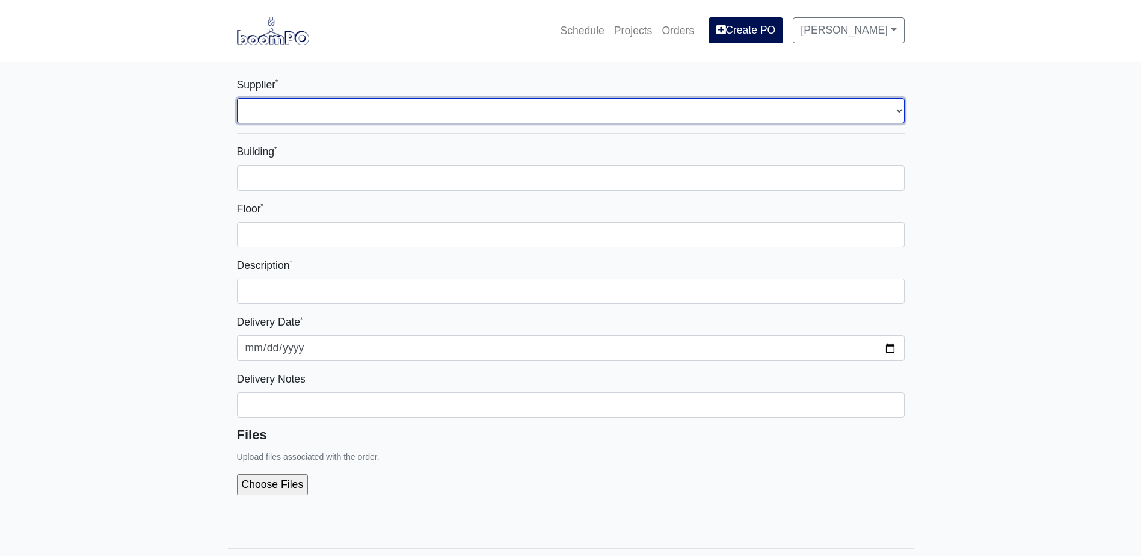
click at [562, 115] on select "Select one... Grabber Construction Products - [GEOGRAPHIC_DATA], [GEOGRAPHIC_DA…" at bounding box center [571, 110] width 668 height 25
select select "861"
click at [237, 98] on select "Select one... Grabber Construction Products - [GEOGRAPHIC_DATA], [GEOGRAPHIC_DA…" at bounding box center [571, 110] width 668 height 25
select select
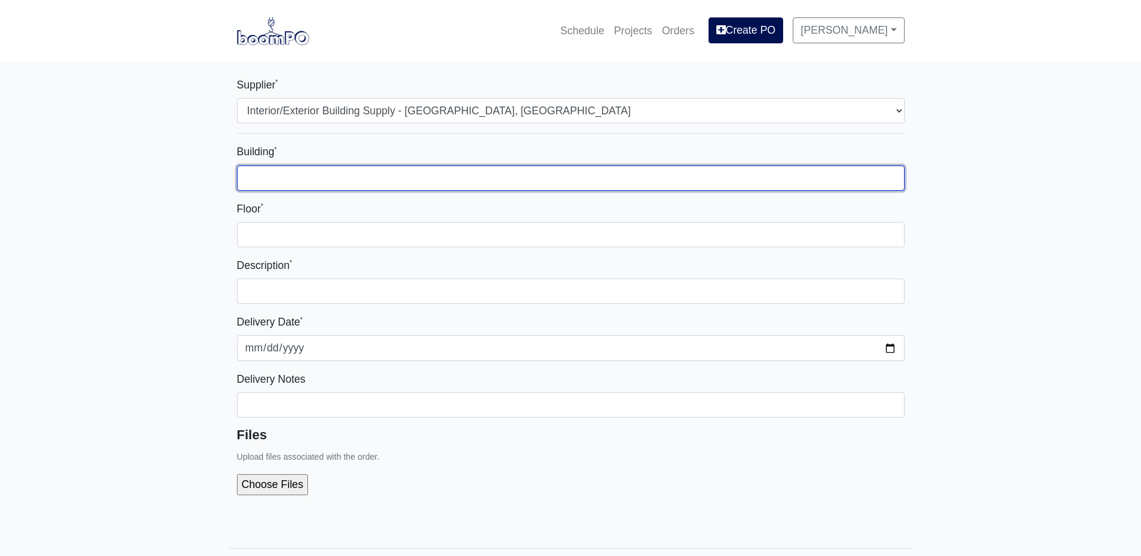
click at [407, 179] on input "Building *" at bounding box center [571, 177] width 668 height 25
type input "-"
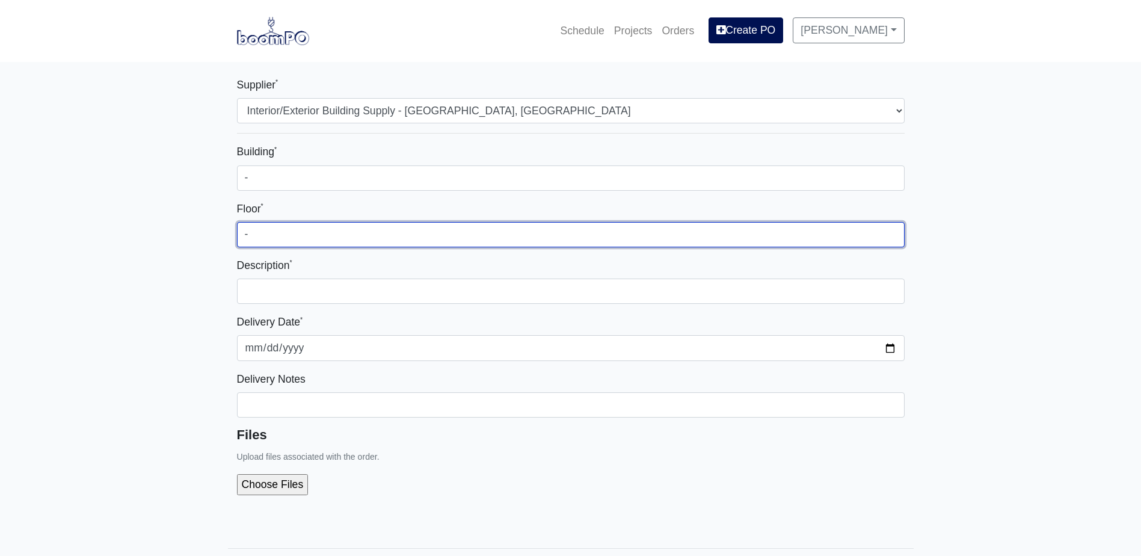
type input "-"
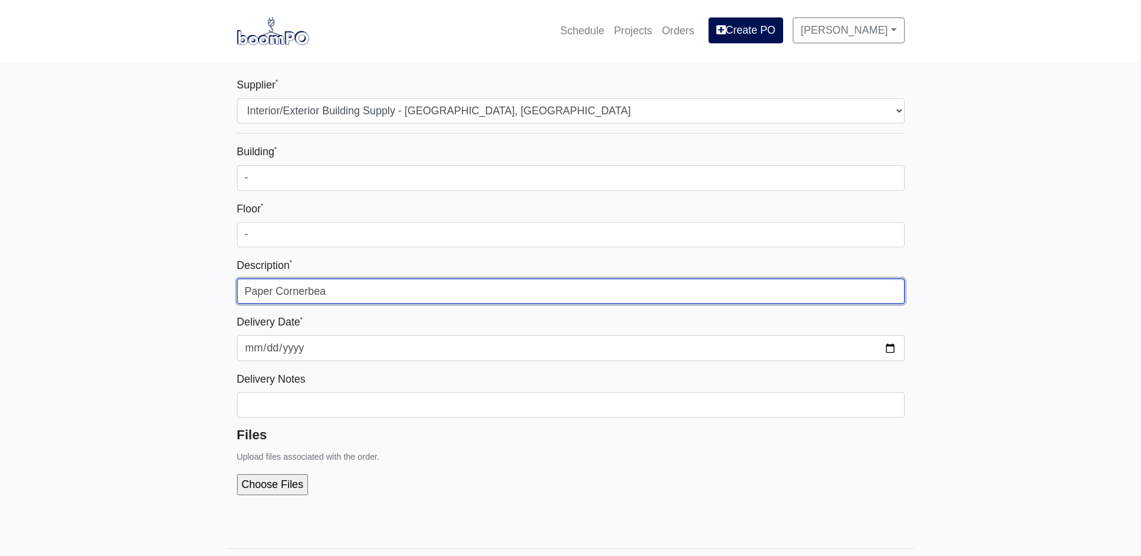
type input "Paper Cornerbead"
